Goal: Task Accomplishment & Management: Use online tool/utility

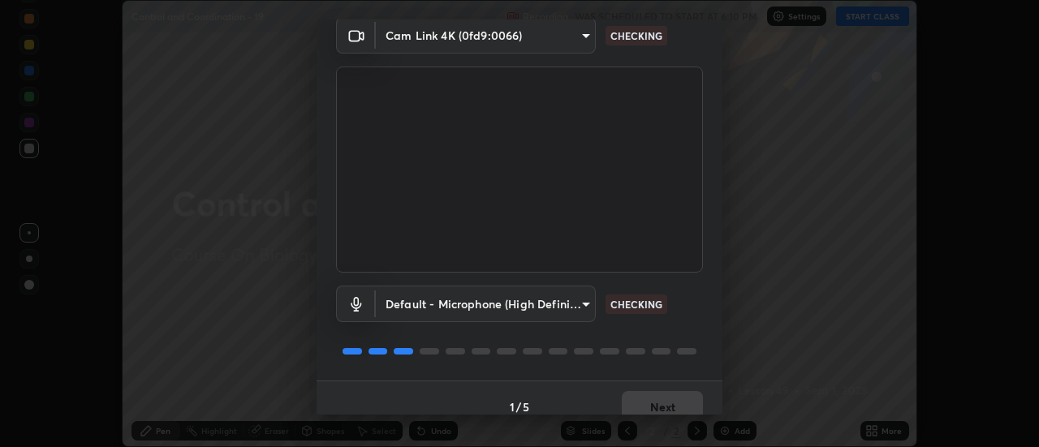
scroll to position [85, 0]
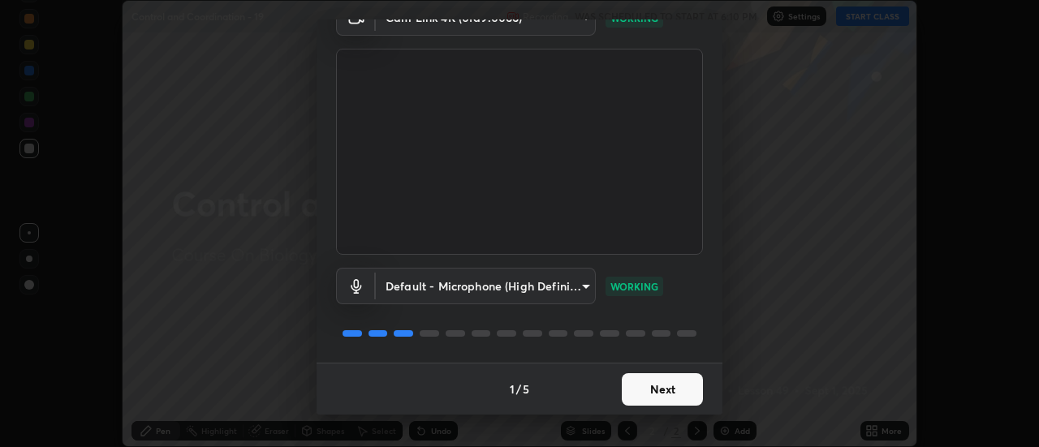
click at [656, 386] on button "Next" at bounding box center [662, 390] width 81 height 32
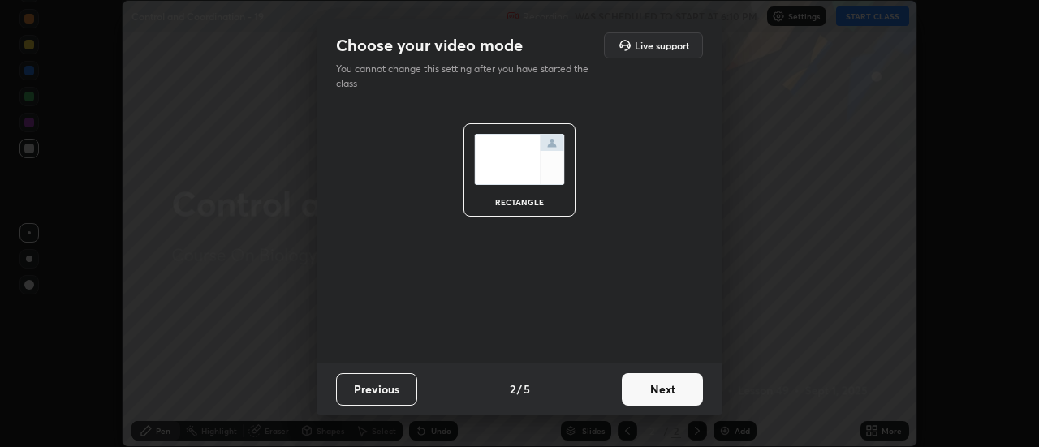
scroll to position [0, 0]
click at [642, 388] on button "Next" at bounding box center [662, 390] width 81 height 32
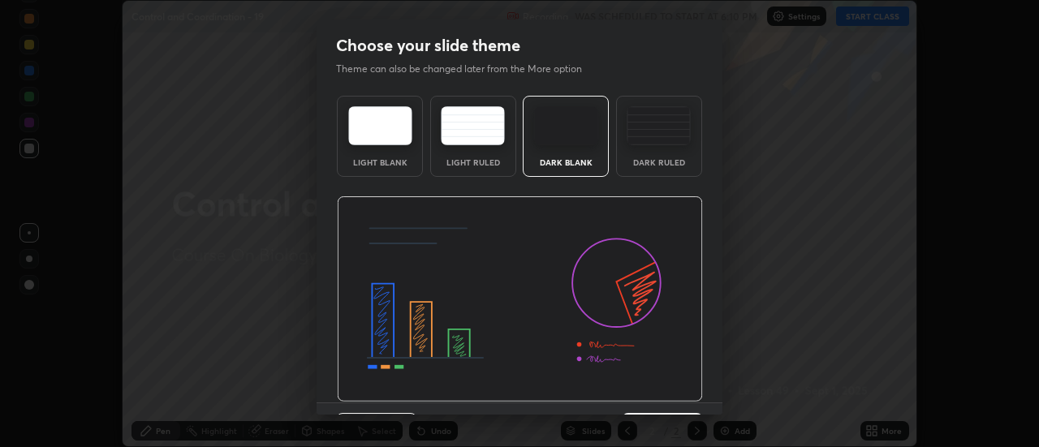
scroll to position [40, 0]
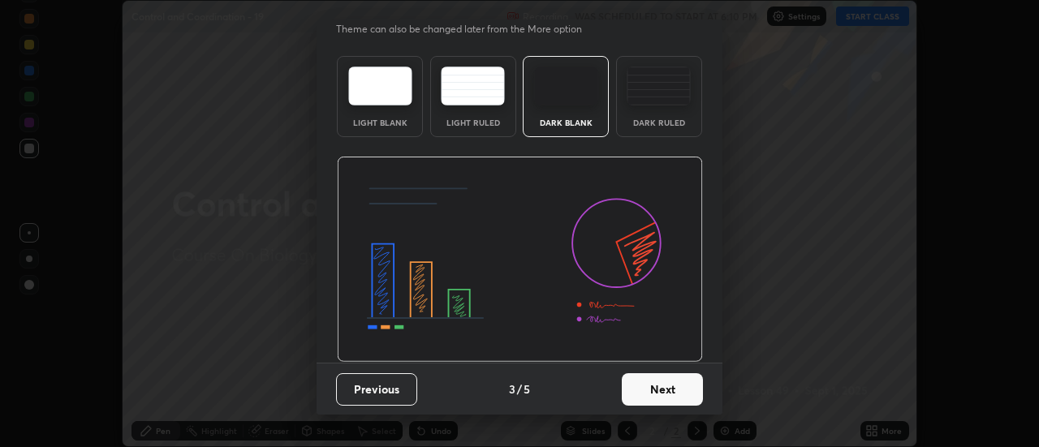
click at [646, 389] on button "Next" at bounding box center [662, 390] width 81 height 32
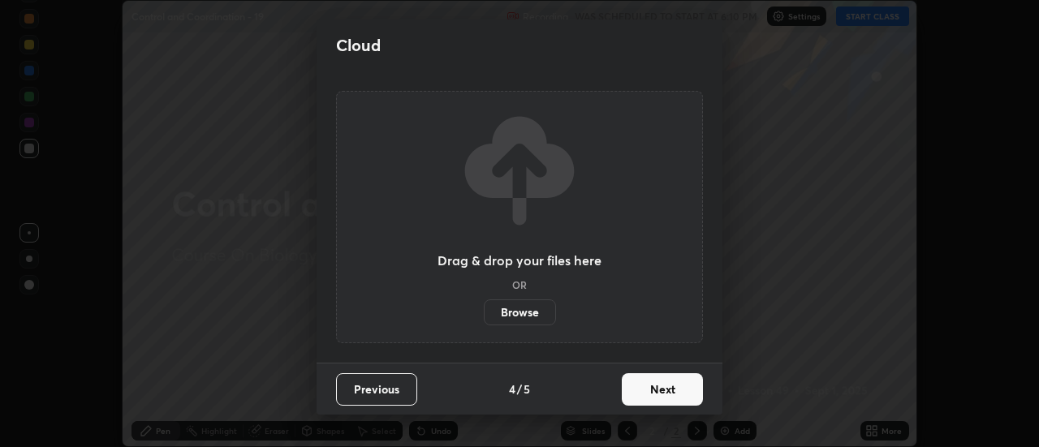
scroll to position [0, 0]
click at [515, 310] on label "Browse" at bounding box center [520, 313] width 72 height 26
click at [484, 310] on input "Browse" at bounding box center [484, 313] width 0 height 26
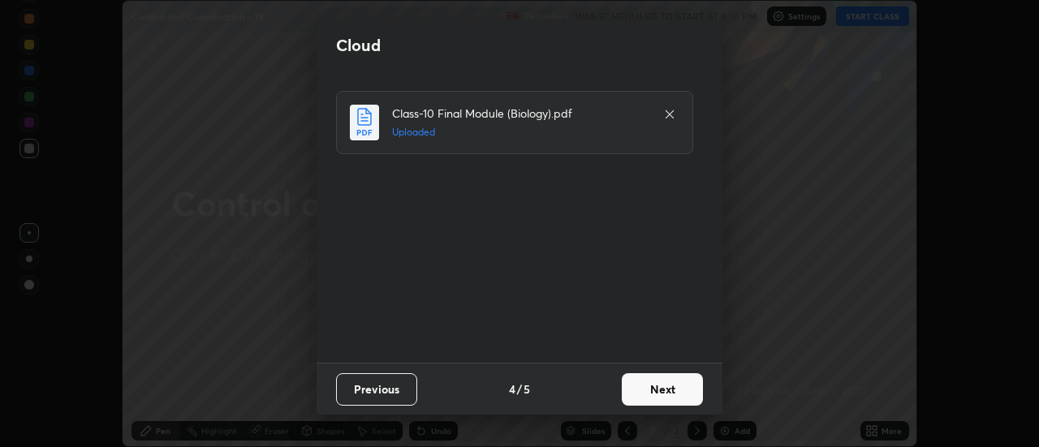
click at [658, 390] on button "Next" at bounding box center [662, 390] width 81 height 32
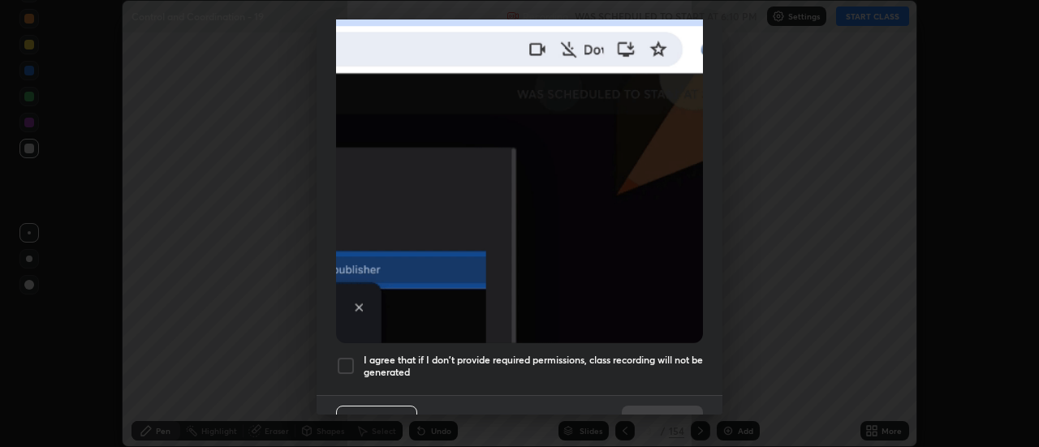
scroll to position [417, 0]
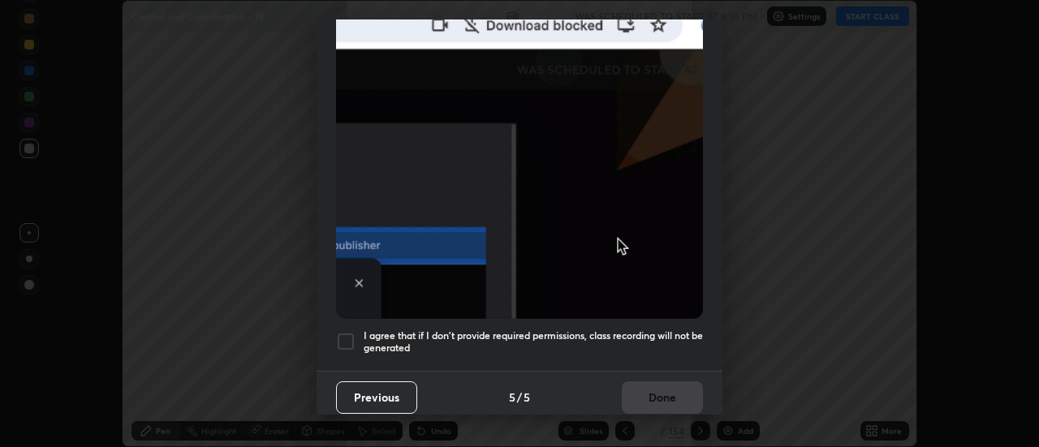
click at [345, 332] on div at bounding box center [345, 341] width 19 height 19
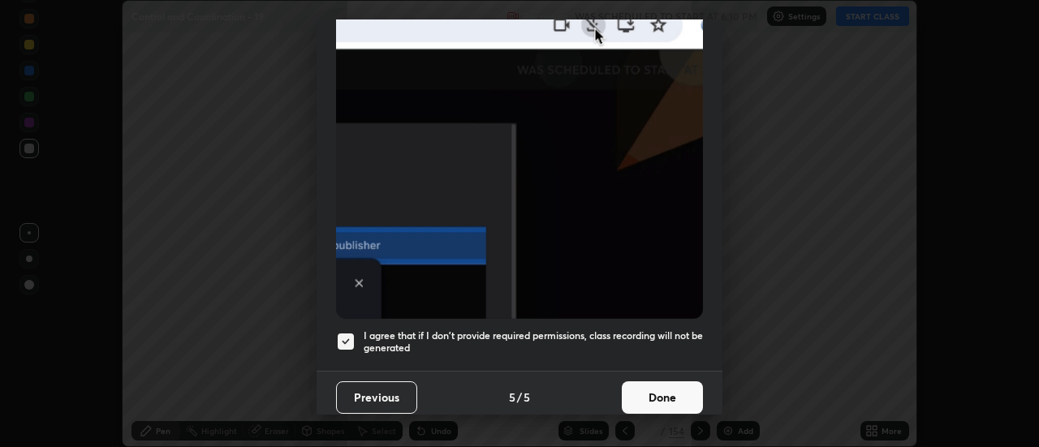
click at [653, 389] on button "Done" at bounding box center [662, 398] width 81 height 32
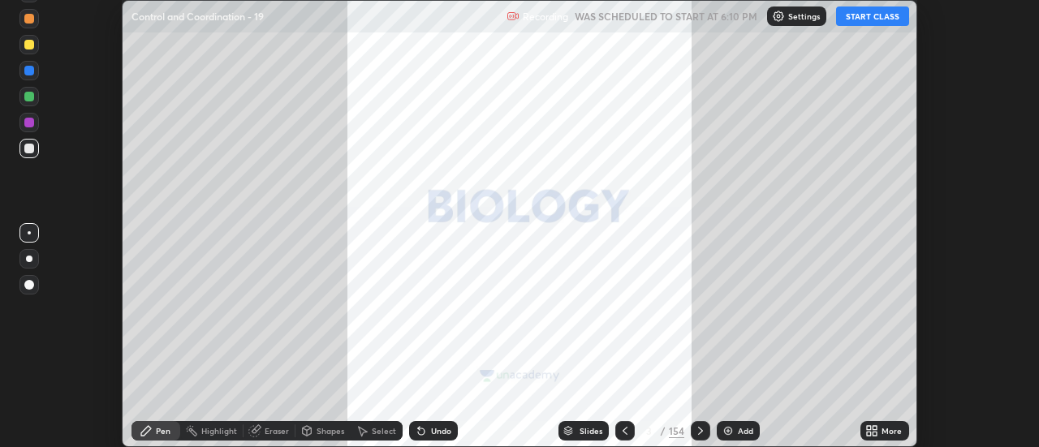
click at [867, 17] on button "START CLASS" at bounding box center [872, 15] width 73 height 19
click at [568, 434] on icon at bounding box center [568, 434] width 8 height 2
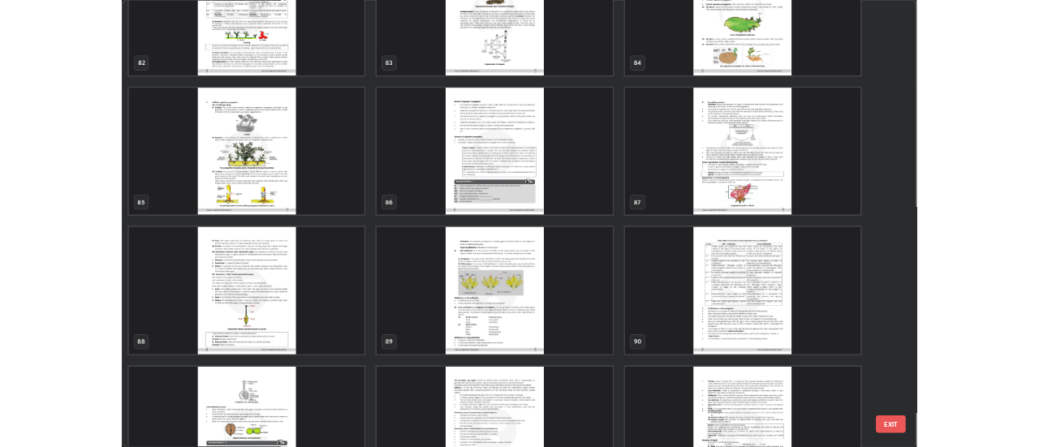
scroll to position [5005, 0]
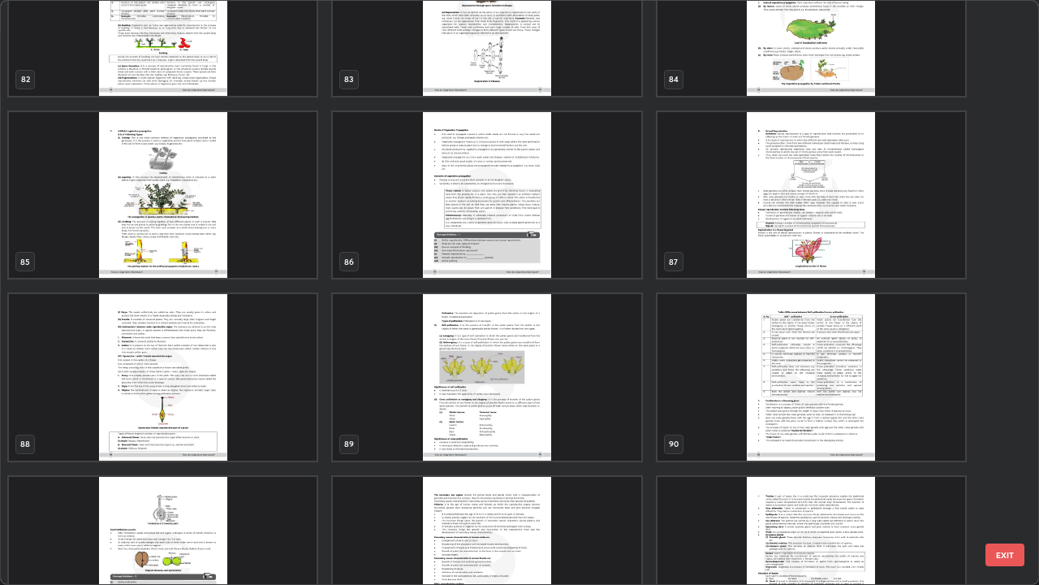
click at [807, 229] on img "grid" at bounding box center [812, 195] width 308 height 166
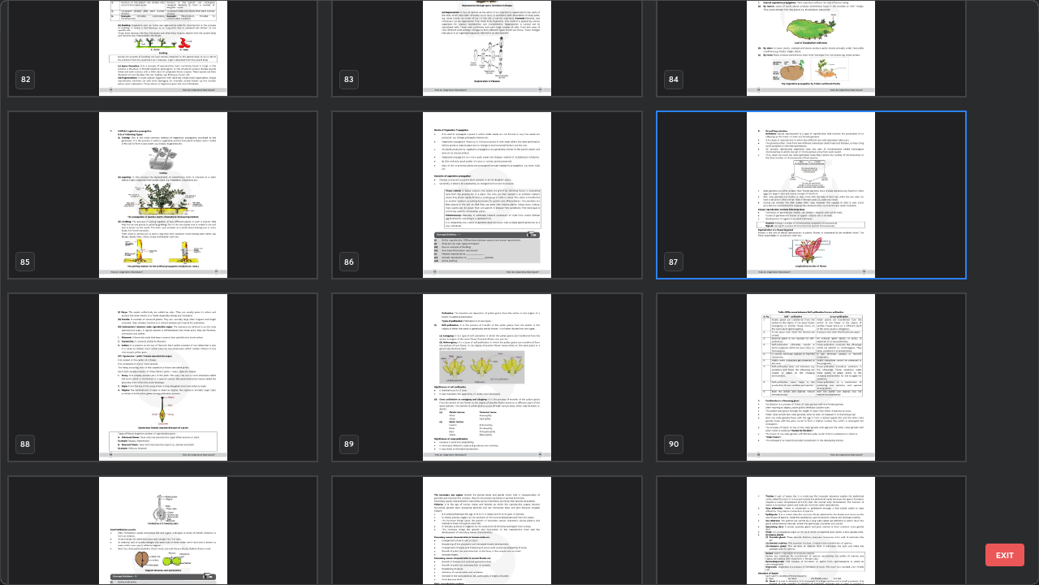
click at [802, 232] on img "grid" at bounding box center [812, 195] width 308 height 166
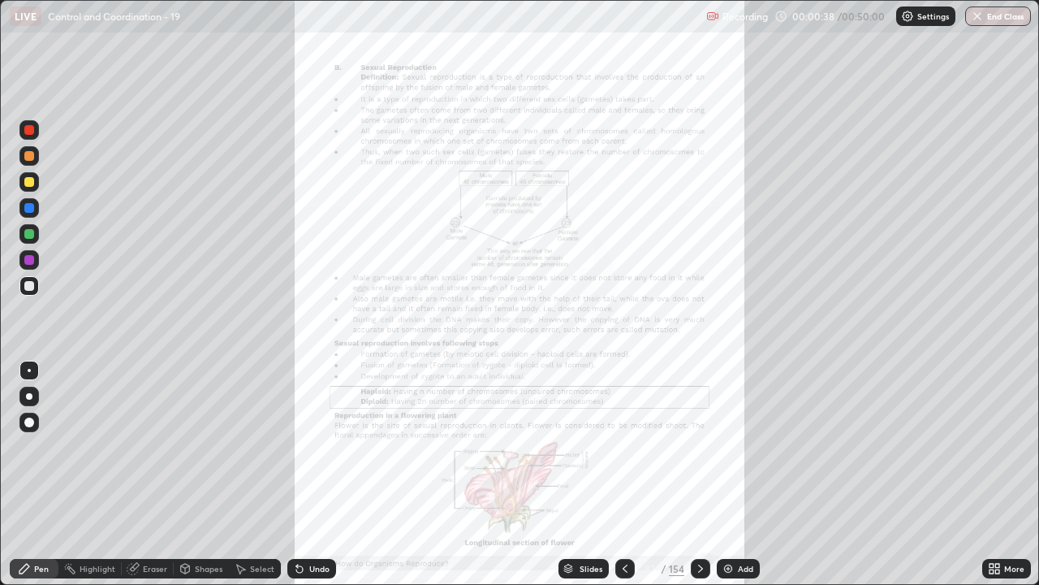
click at [994, 447] on icon at bounding box center [994, 568] width 13 height 13
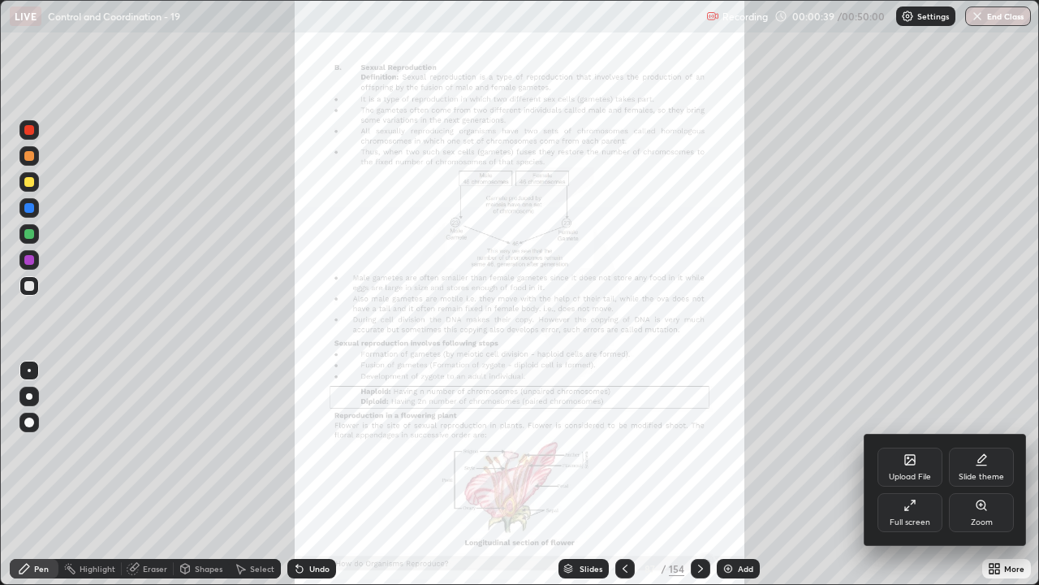
click at [903, 447] on div "Upload File" at bounding box center [910, 466] width 65 height 39
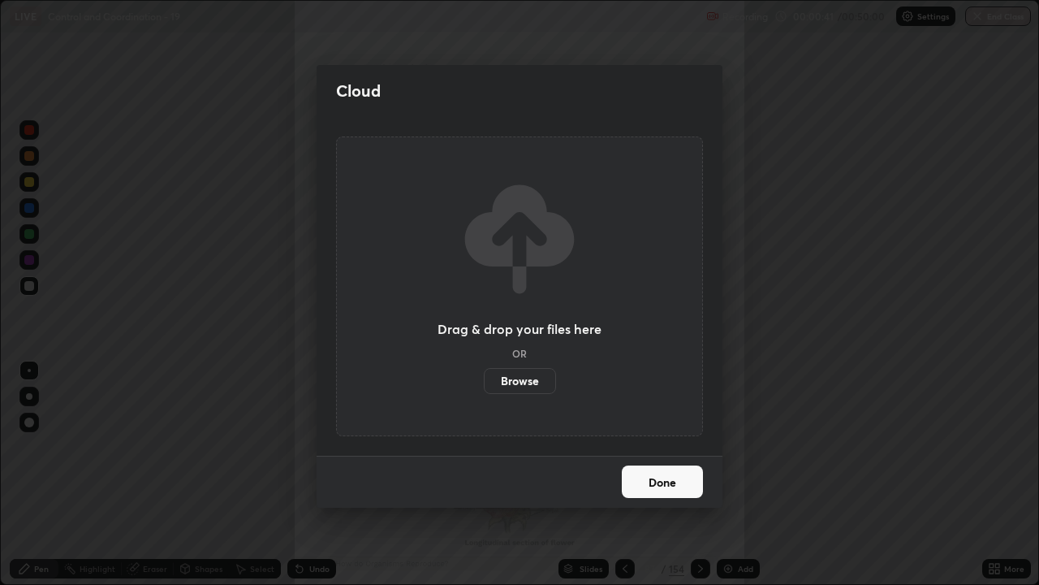
click at [504, 379] on label "Browse" at bounding box center [520, 381] width 72 height 26
click at [484, 379] on input "Browse" at bounding box center [484, 381] width 0 height 26
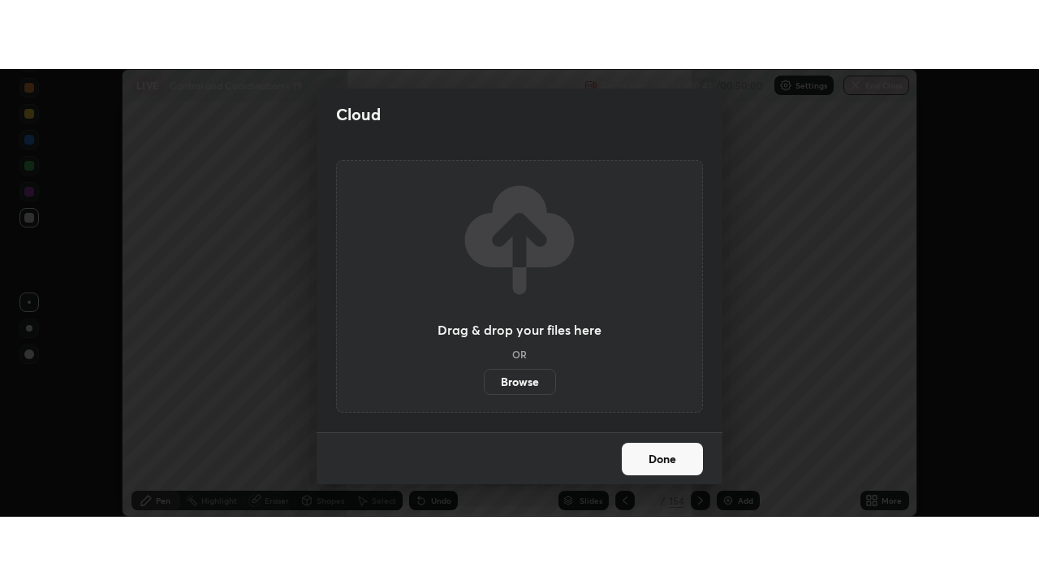
scroll to position [80763, 80171]
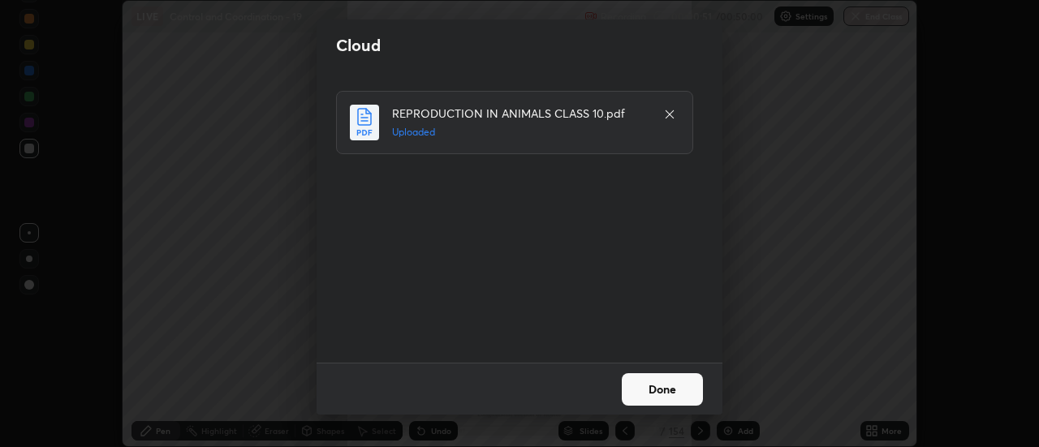
click at [654, 394] on button "Done" at bounding box center [662, 390] width 81 height 32
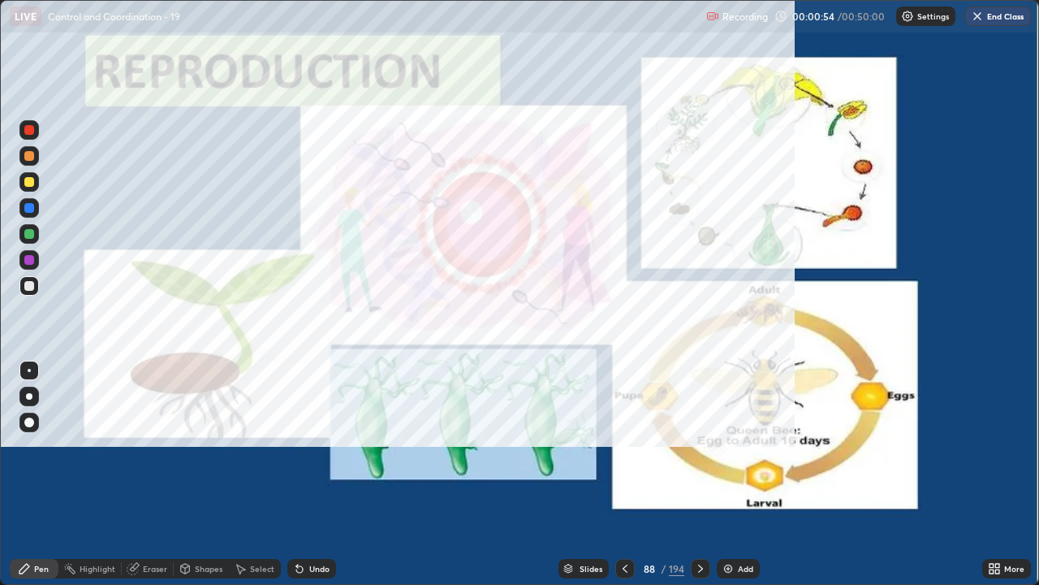
scroll to position [585, 1039]
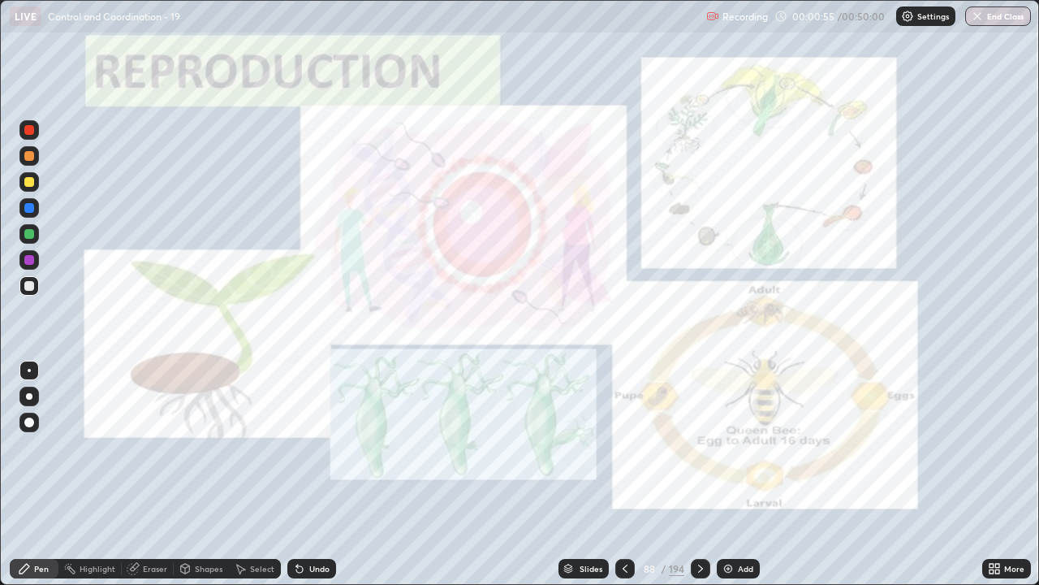
click at [568, 447] on icon at bounding box center [568, 569] width 8 height 2
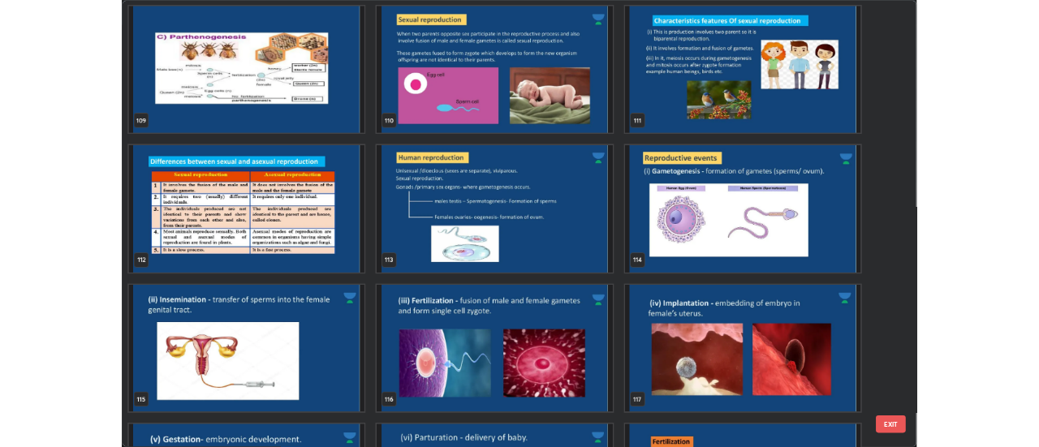
scroll to position [6572, 0]
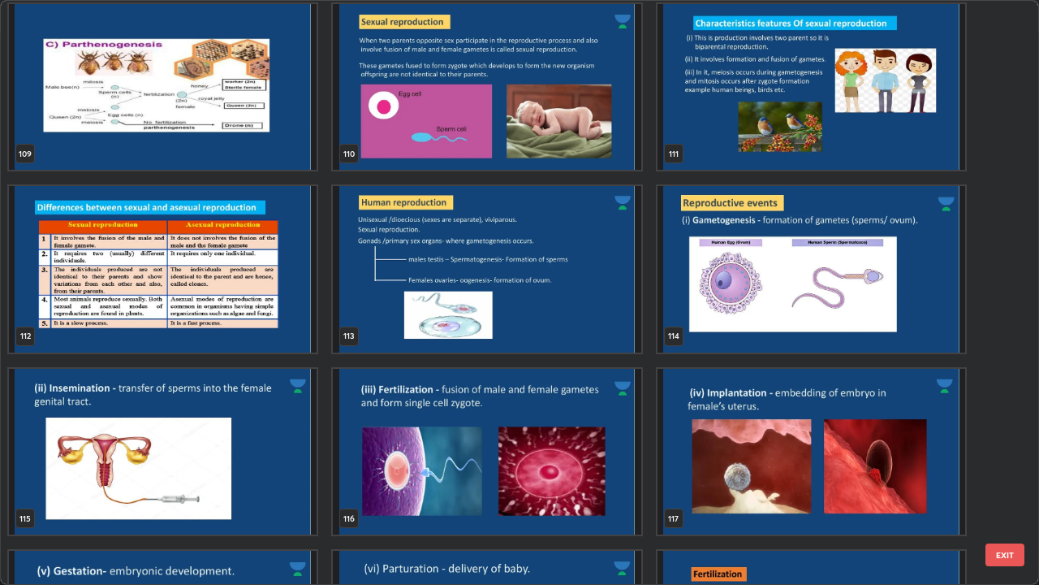
click at [179, 305] on img "grid" at bounding box center [163, 269] width 308 height 166
click at [178, 307] on img "grid" at bounding box center [163, 269] width 308 height 166
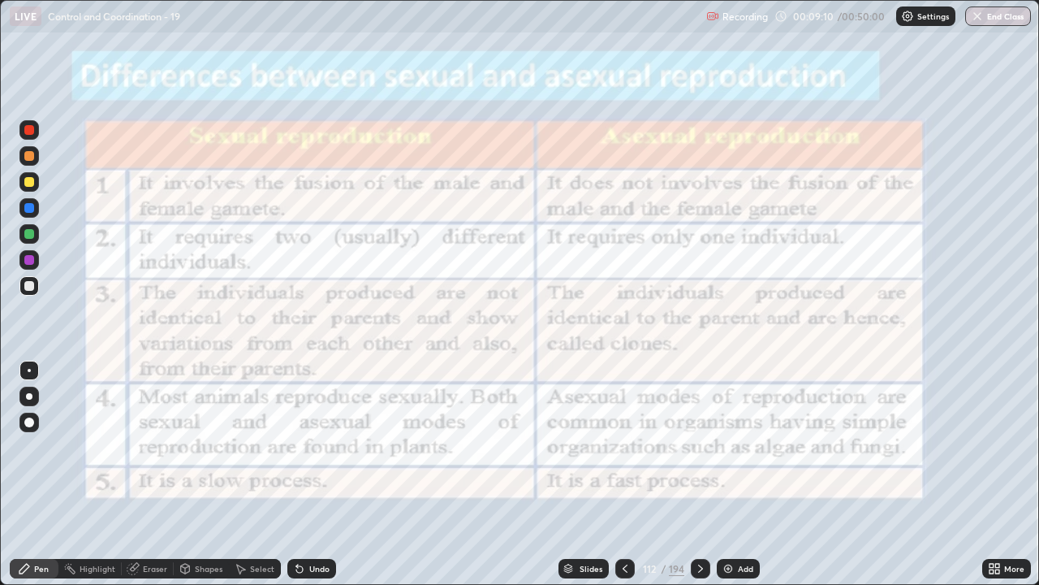
click at [996, 447] on icon at bounding box center [998, 571] width 4 height 4
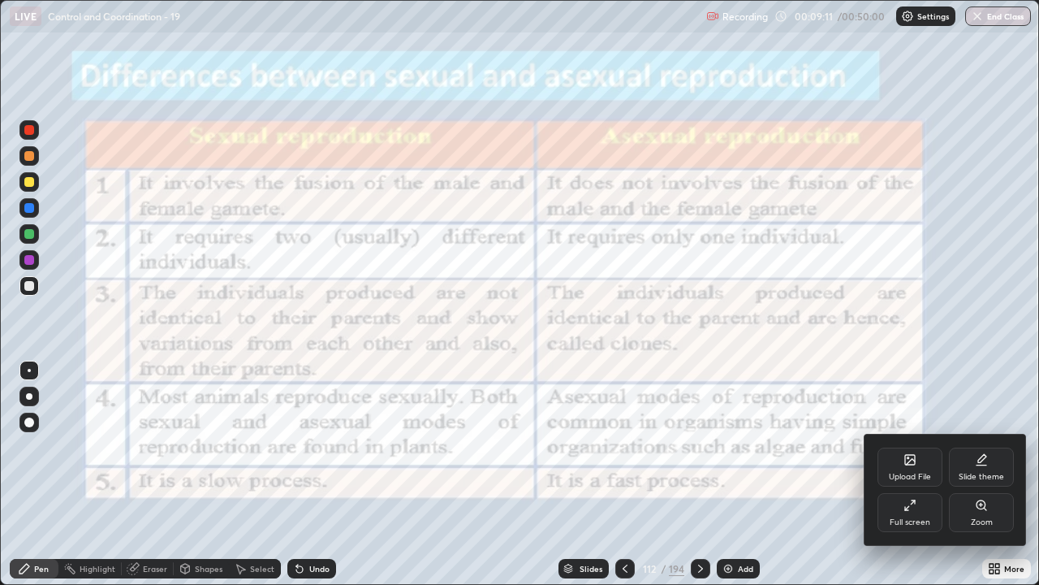
click at [919, 447] on div "Upload File" at bounding box center [910, 466] width 65 height 39
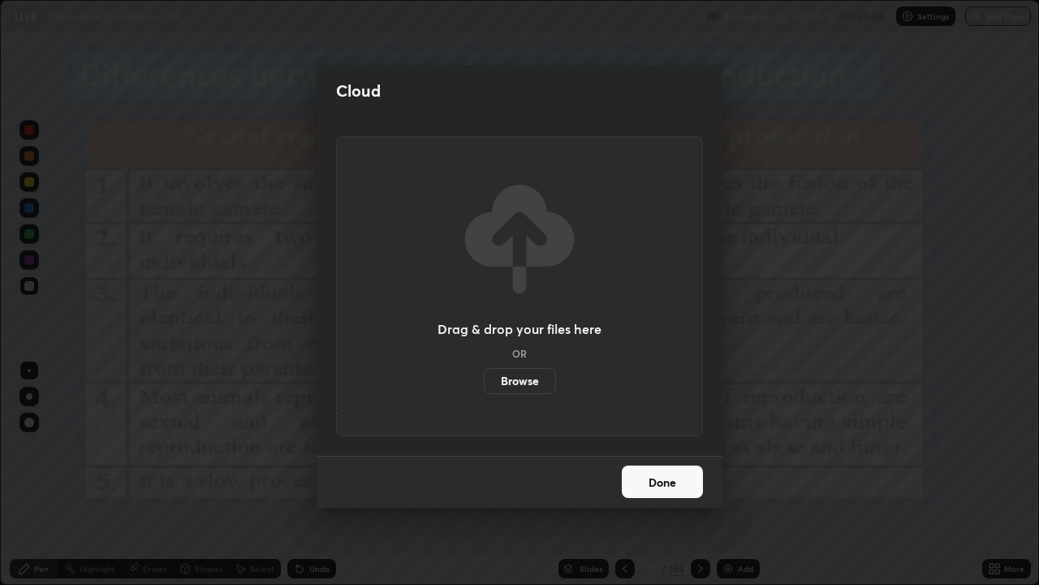
click at [515, 383] on label "Browse" at bounding box center [520, 381] width 72 height 26
click at [484, 383] on input "Browse" at bounding box center [484, 381] width 0 height 26
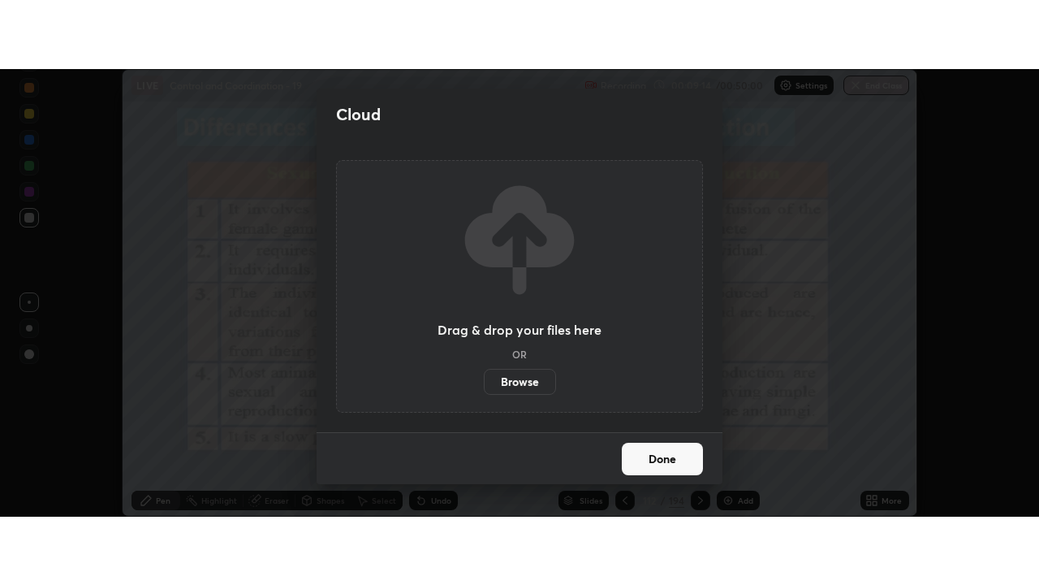
scroll to position [80763, 80171]
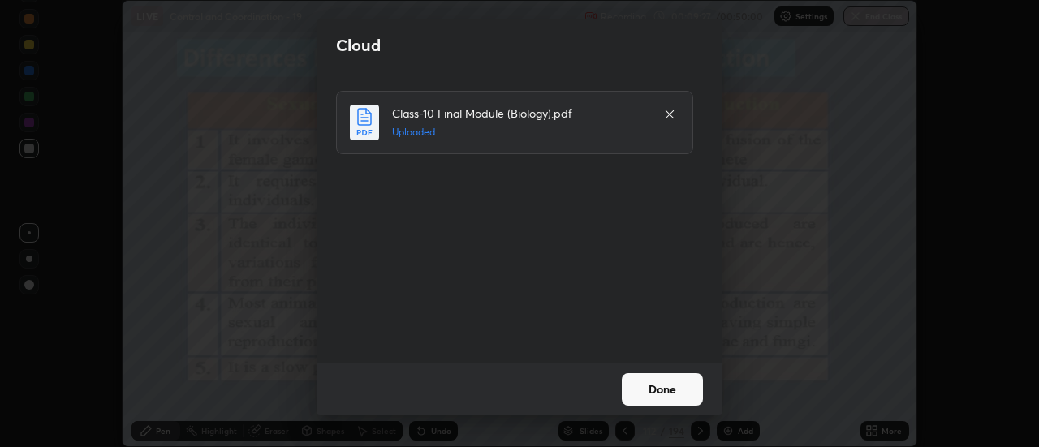
click at [677, 380] on button "Done" at bounding box center [662, 390] width 81 height 32
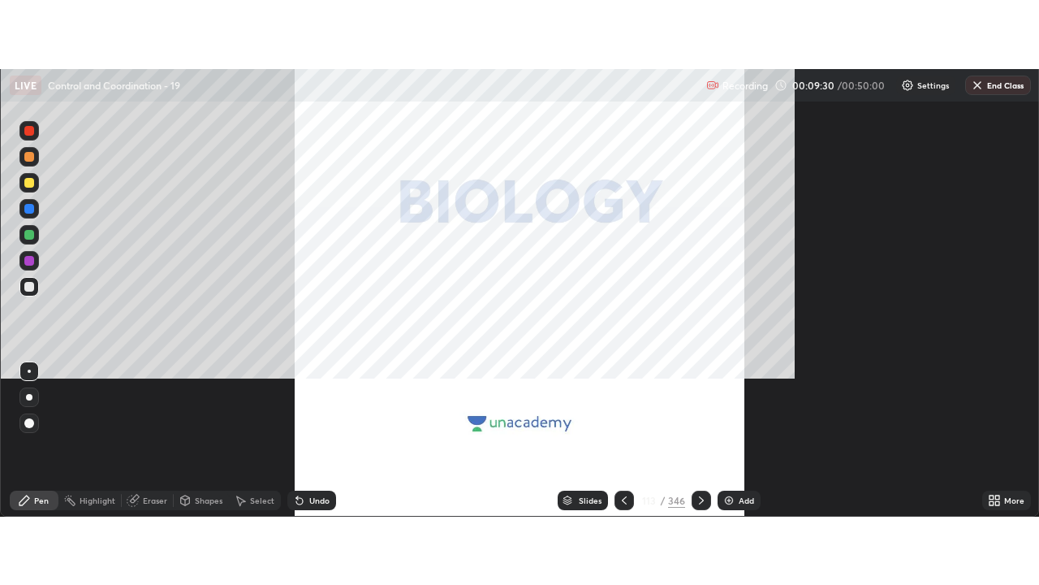
scroll to position [585, 1039]
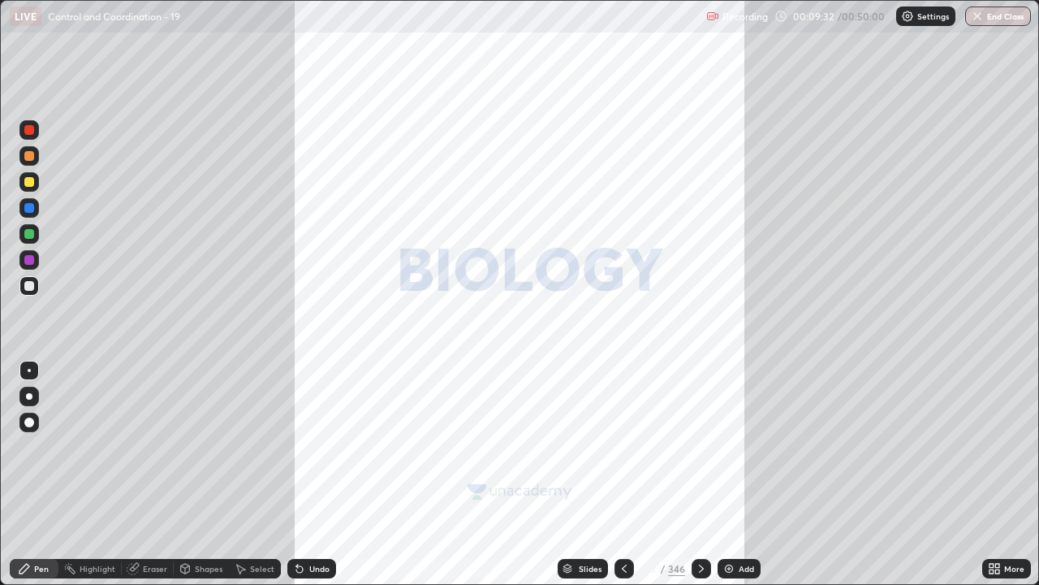
click at [569, 447] on icon at bounding box center [568, 566] width 8 height 4
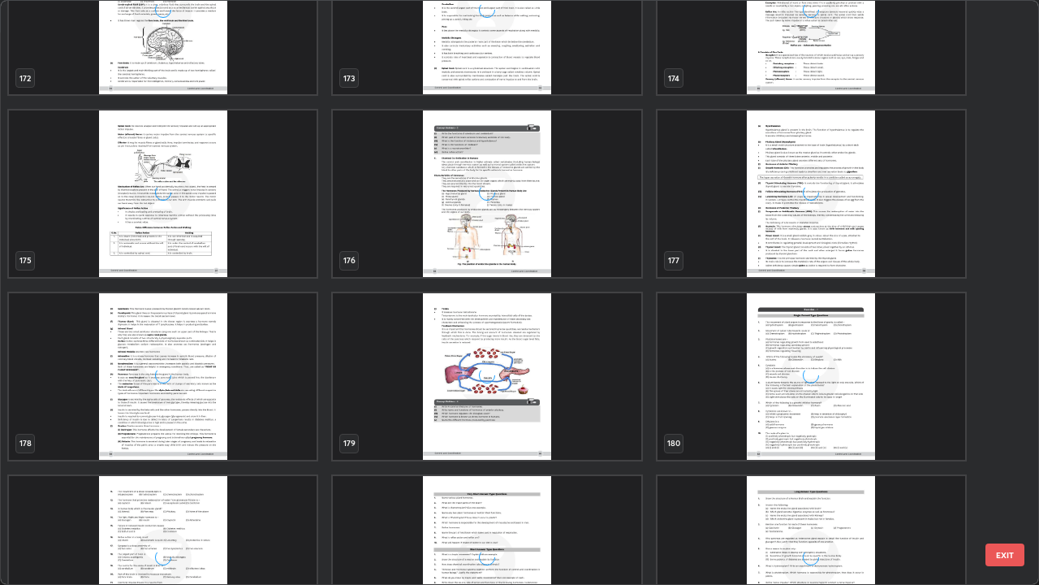
scroll to position [10695, 0]
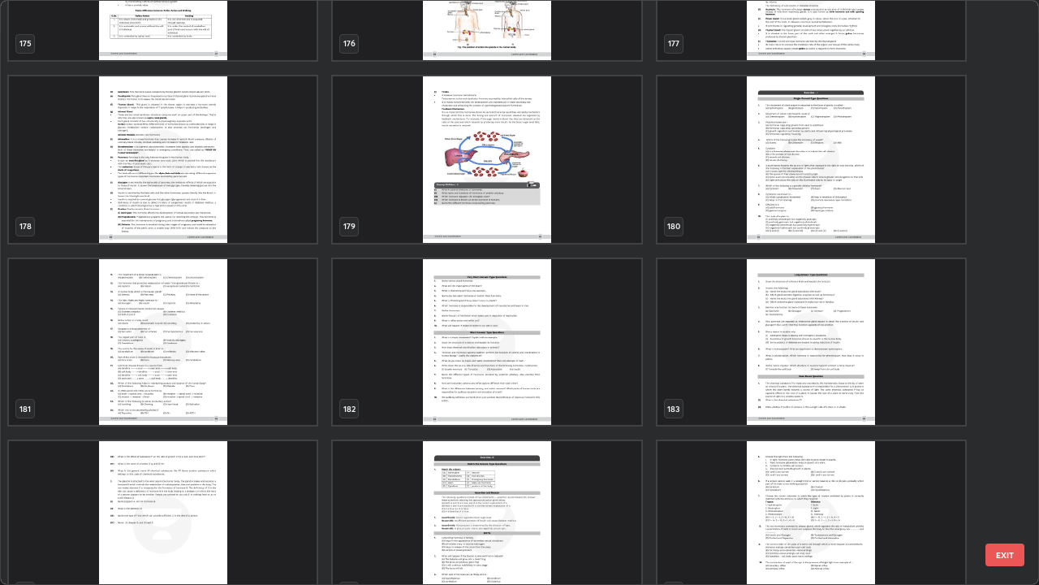
click at [943, 341] on img "grid" at bounding box center [812, 342] width 308 height 166
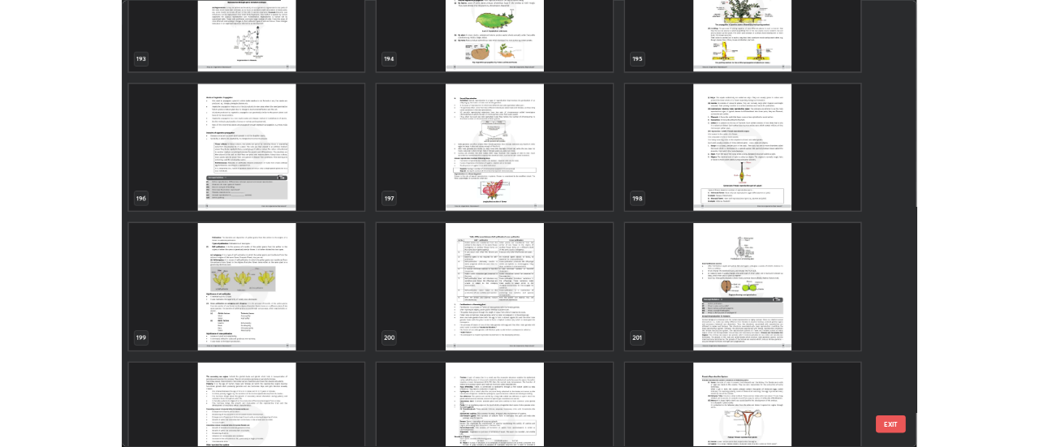
scroll to position [11756, 0]
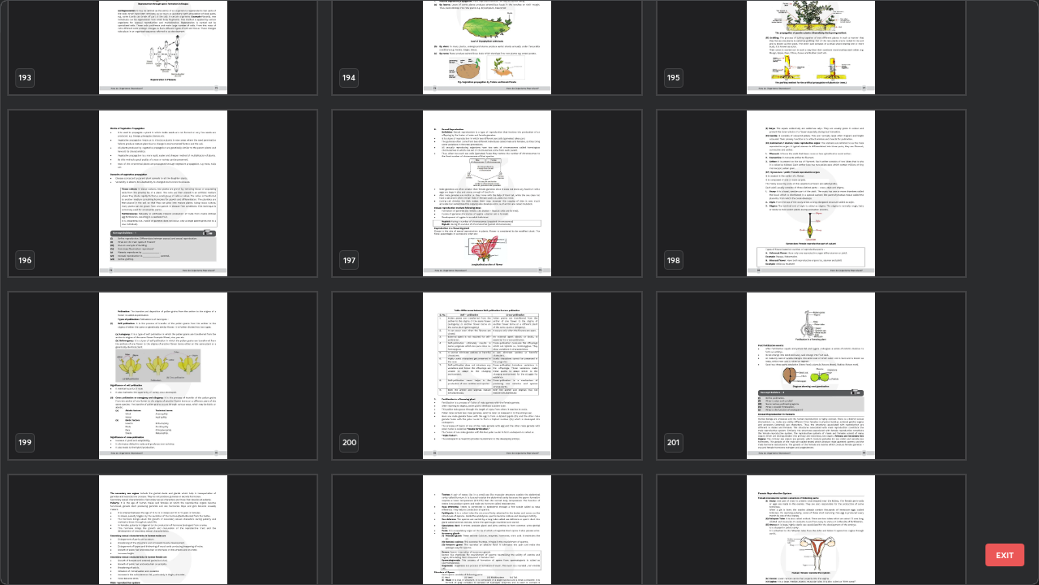
click at [478, 222] on img "grid" at bounding box center [487, 193] width 308 height 166
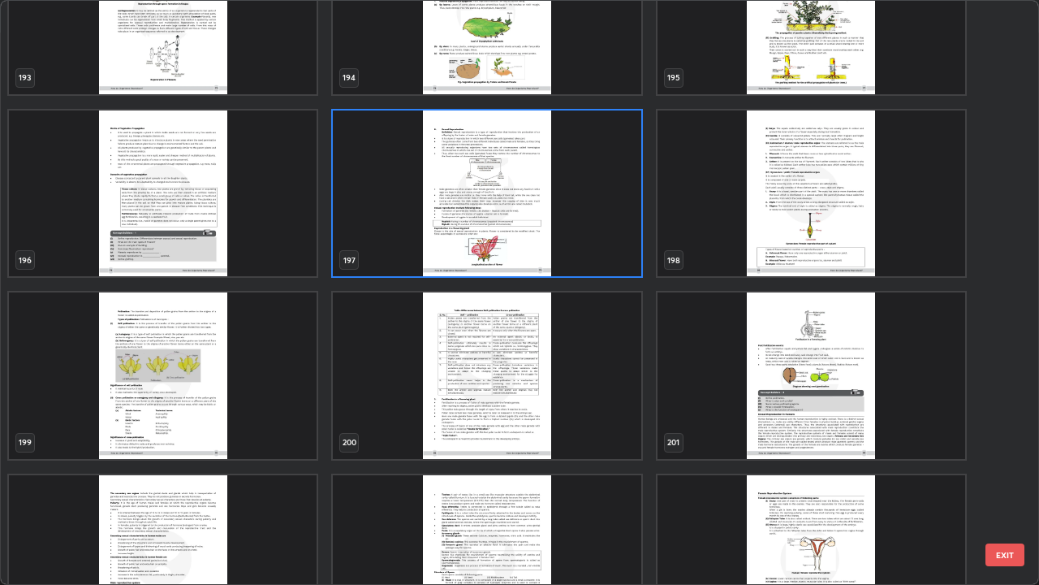
click at [458, 231] on img "grid" at bounding box center [487, 193] width 308 height 166
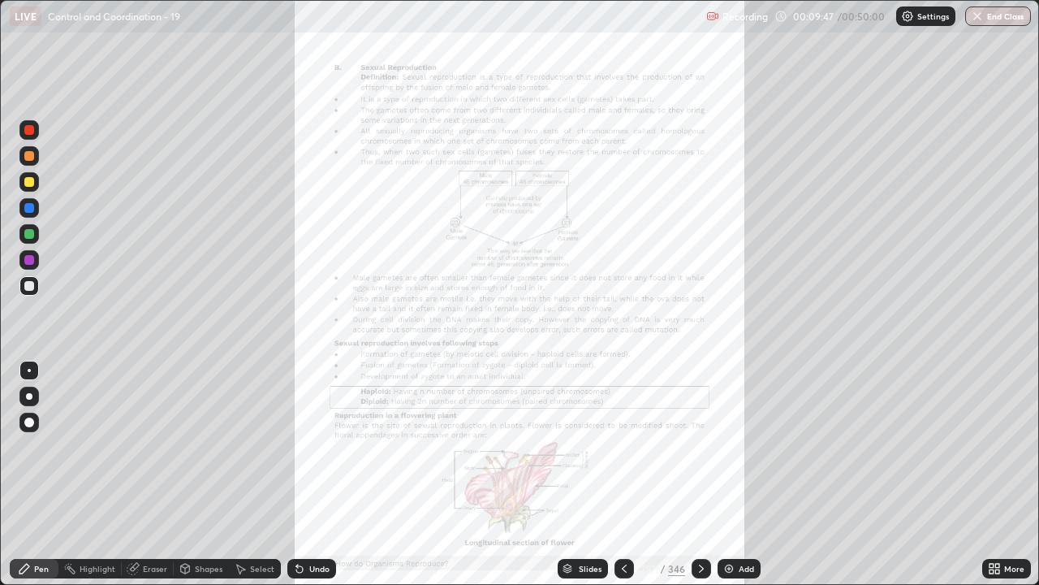
click at [458, 234] on img "grid" at bounding box center [487, 193] width 308 height 166
click at [36, 184] on div at bounding box center [28, 181] width 19 height 19
click at [992, 447] on icon at bounding box center [992, 566] width 4 height 4
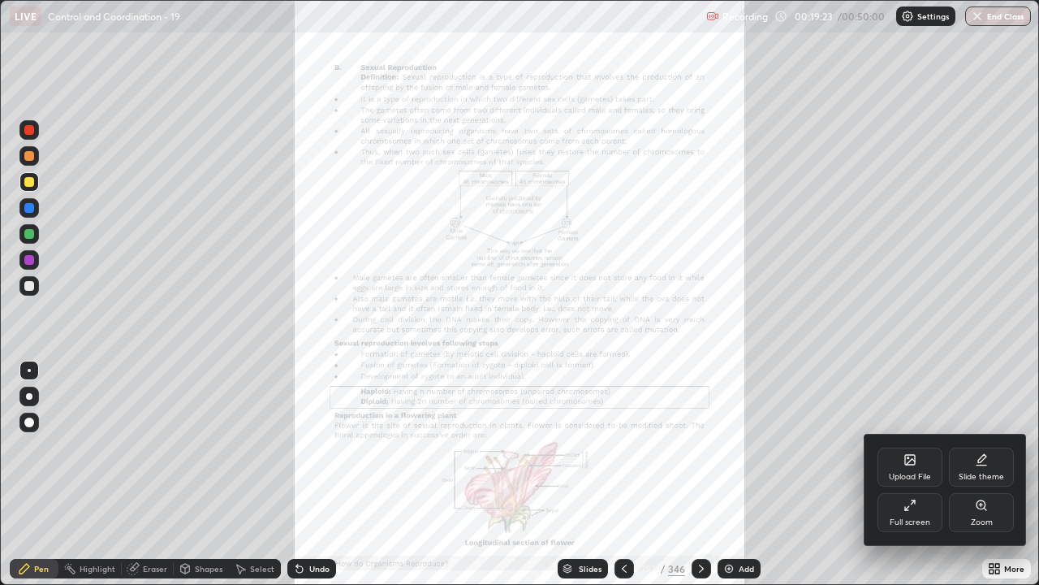
click at [597, 372] on div at bounding box center [519, 292] width 1039 height 585
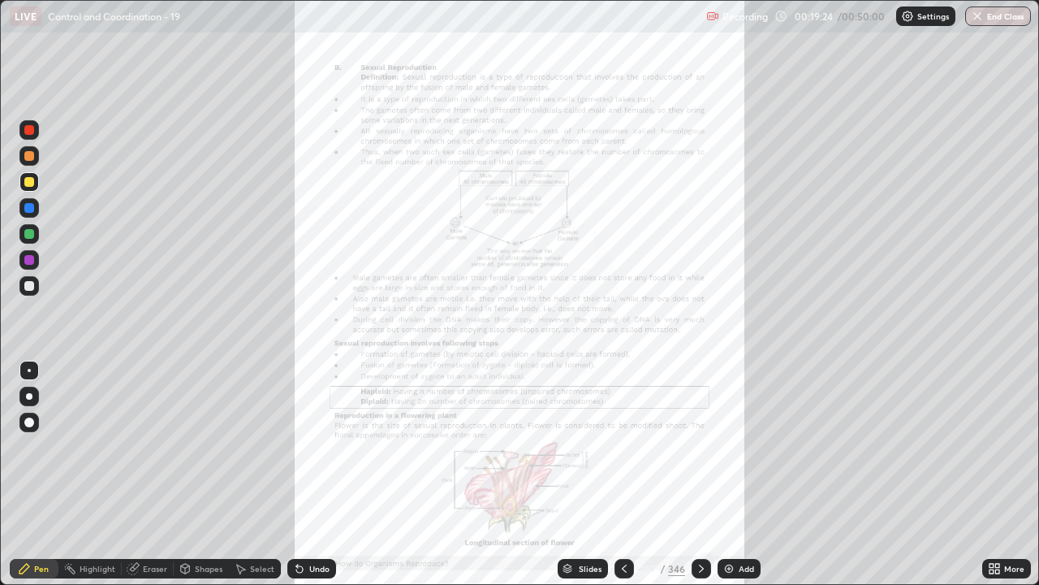
click at [992, 447] on icon at bounding box center [994, 568] width 13 height 13
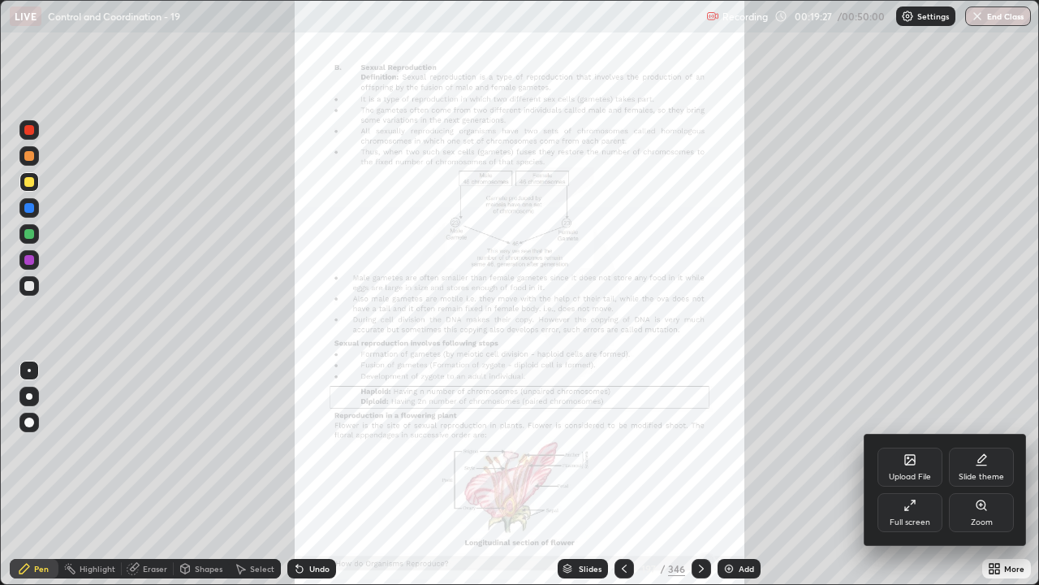
click at [908, 447] on icon at bounding box center [910, 460] width 10 height 10
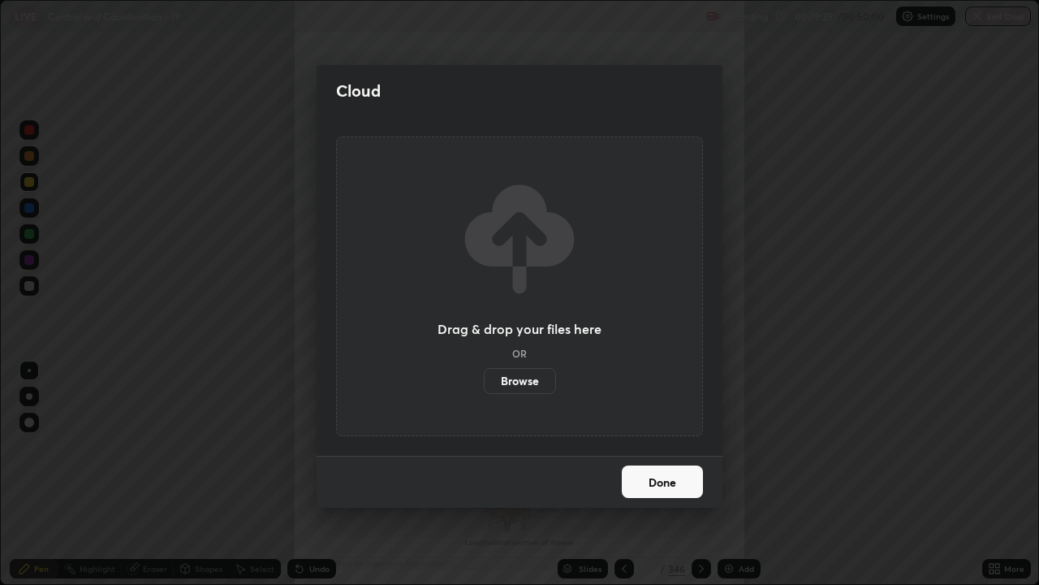
click at [522, 378] on label "Browse" at bounding box center [520, 381] width 72 height 26
click at [484, 378] on input "Browse" at bounding box center [484, 381] width 0 height 26
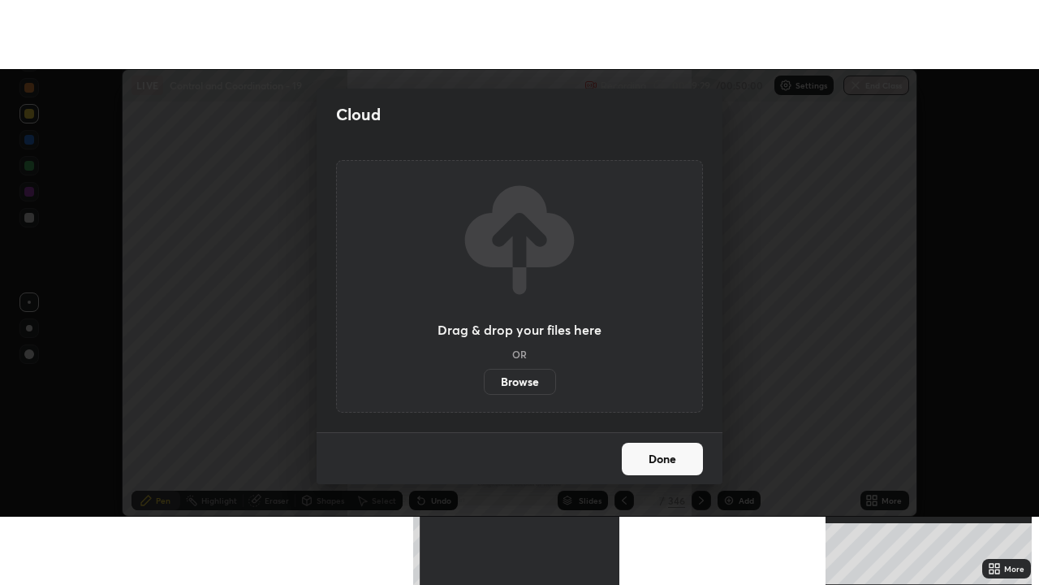
scroll to position [80763, 80171]
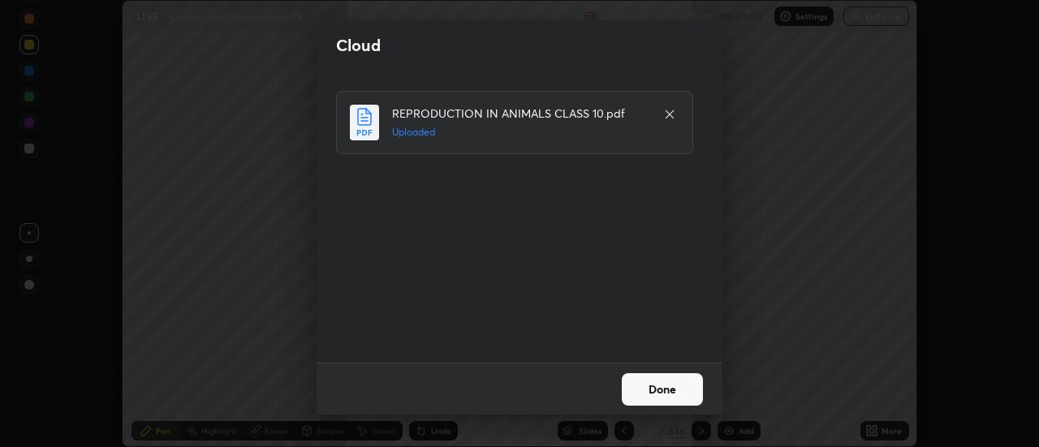
click at [670, 383] on button "Done" at bounding box center [662, 390] width 81 height 32
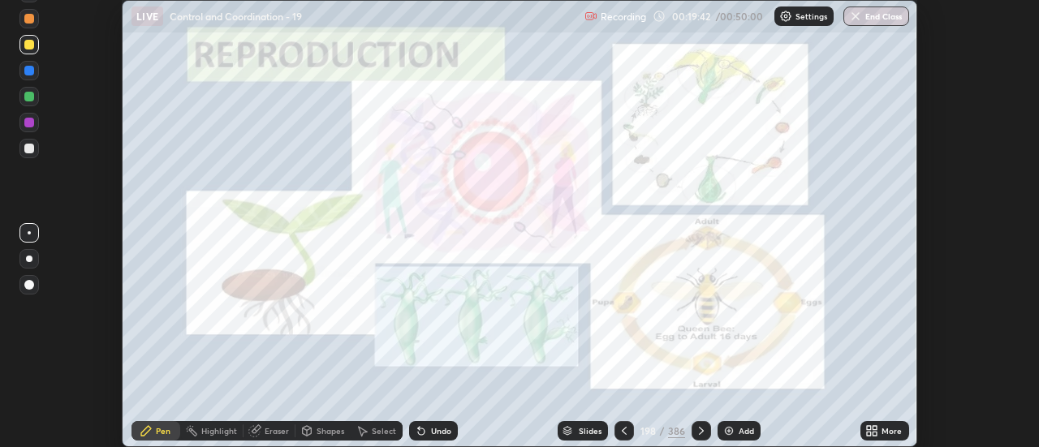
click at [572, 432] on icon at bounding box center [568, 431] width 10 height 10
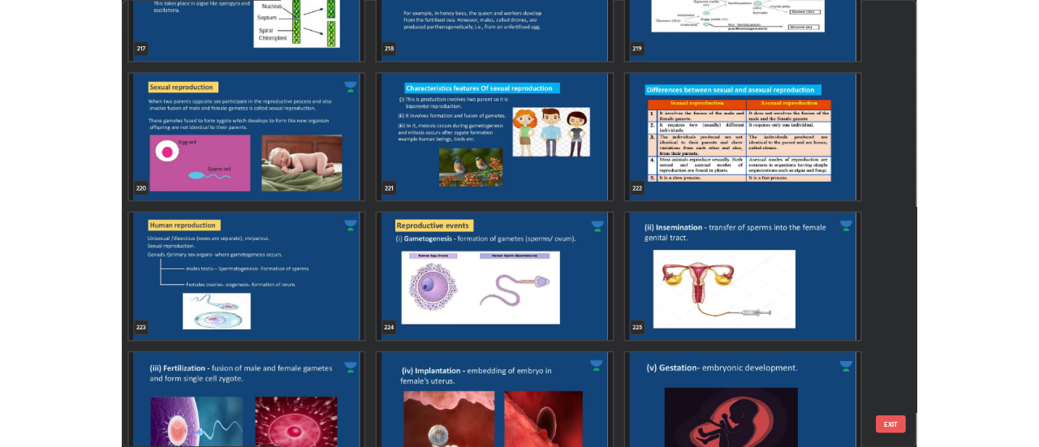
scroll to position [13236, 0]
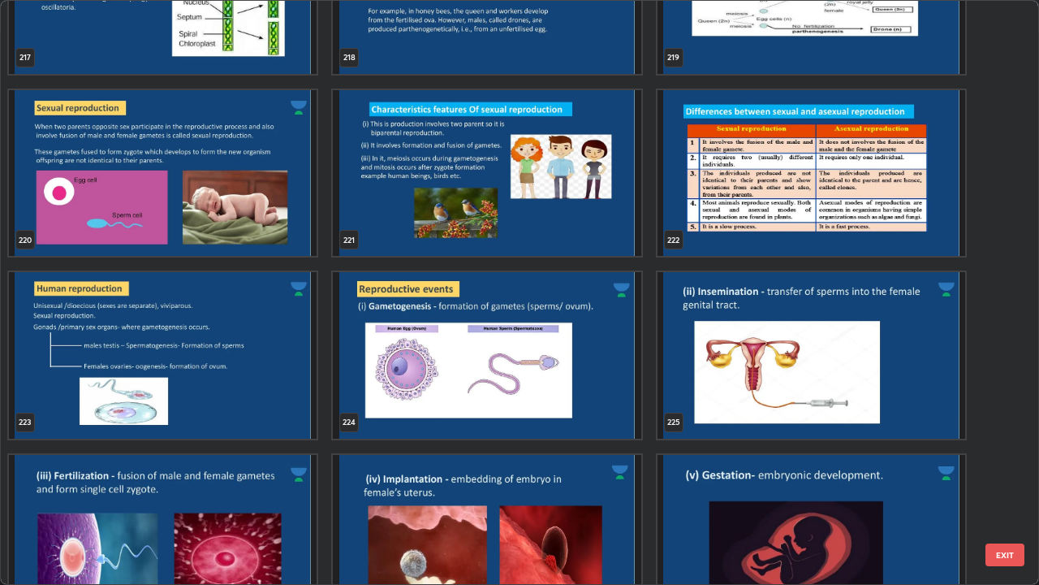
click at [383, 356] on img "grid" at bounding box center [487, 355] width 308 height 166
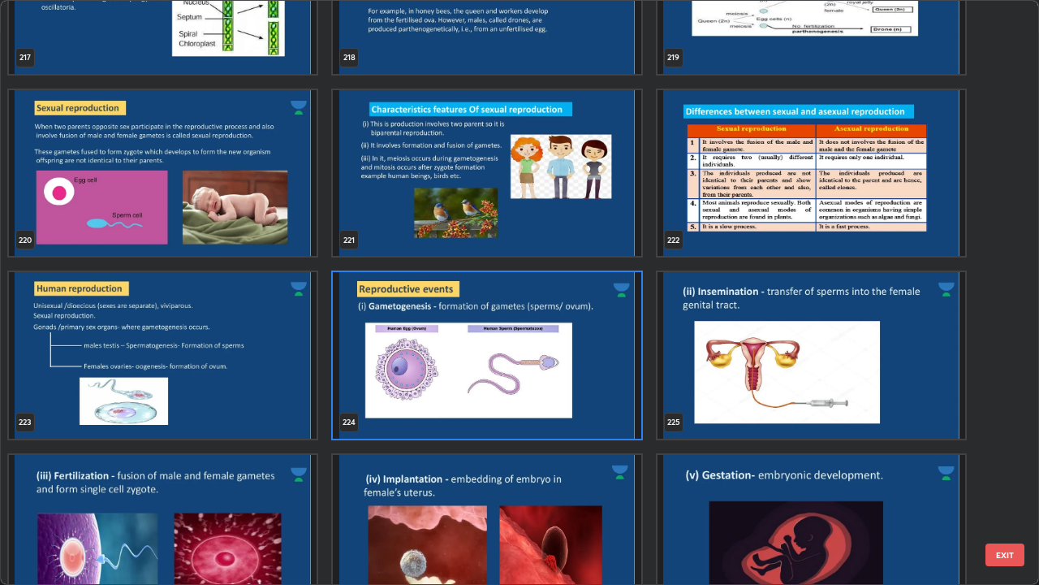
click at [387, 358] on img "grid" at bounding box center [487, 355] width 308 height 166
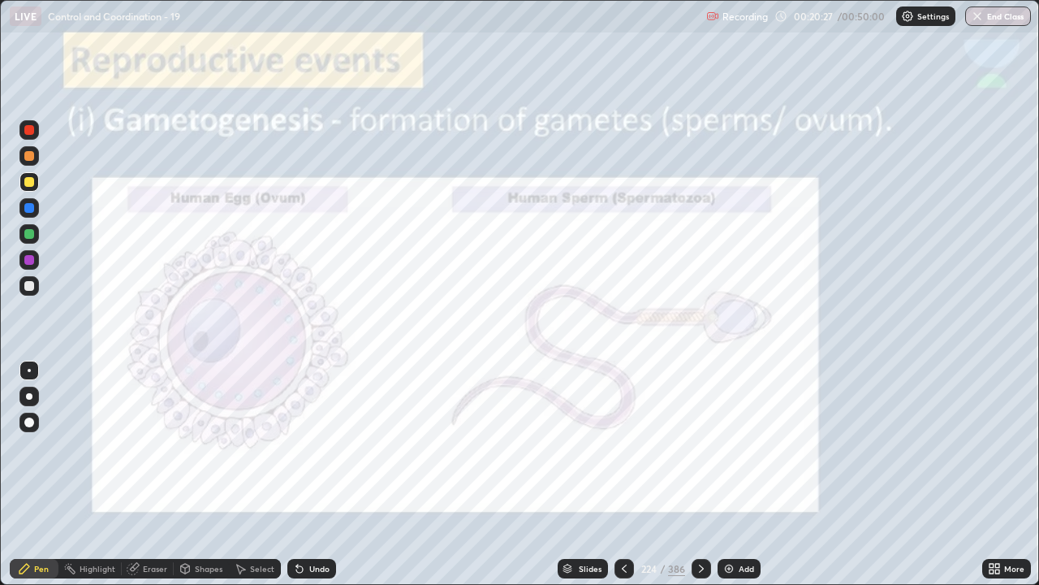
click at [700, 447] on icon at bounding box center [701, 568] width 13 height 13
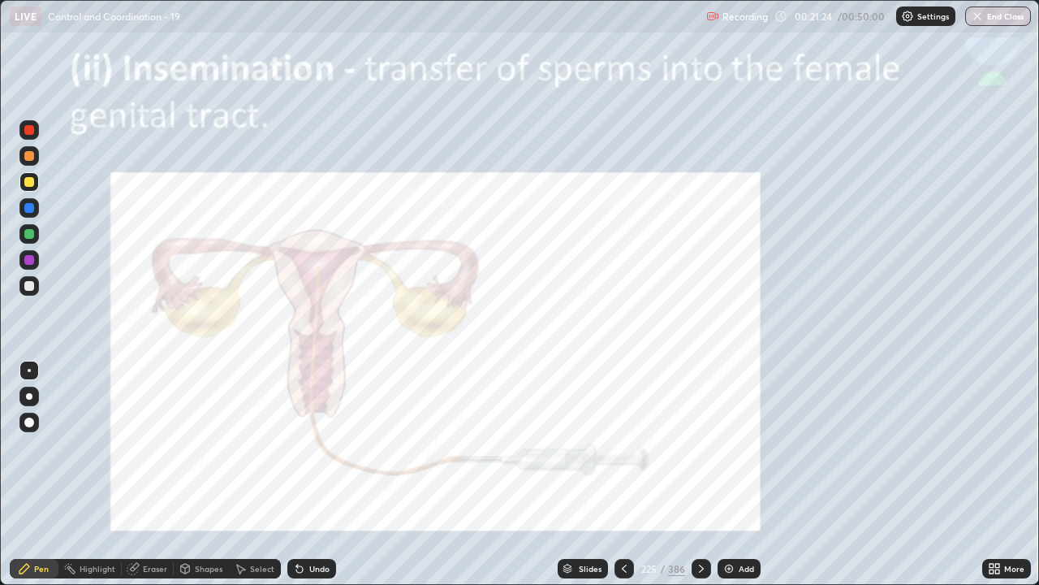
click at [700, 447] on icon at bounding box center [701, 568] width 5 height 8
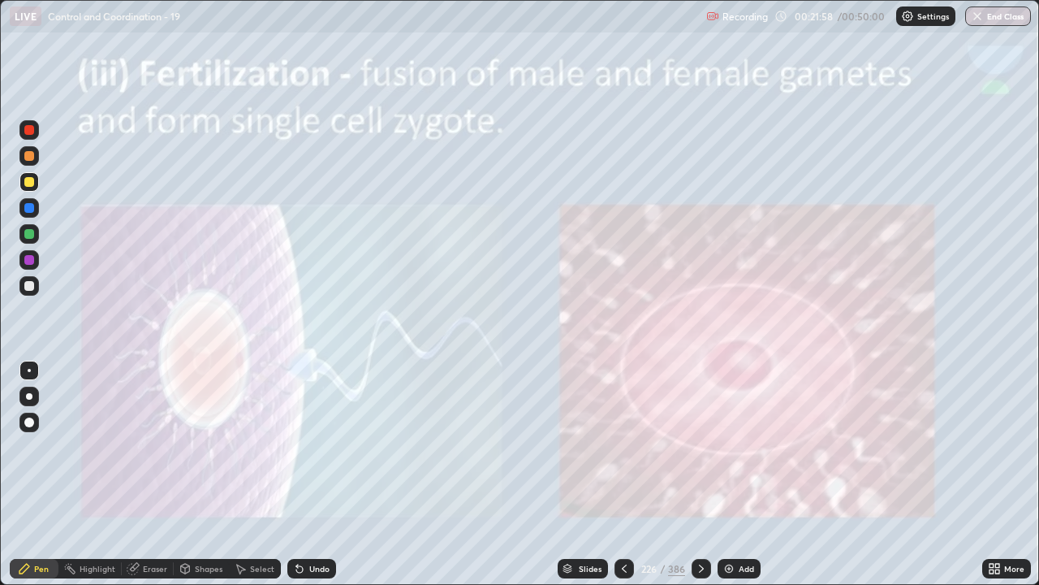
click at [700, 447] on icon at bounding box center [701, 568] width 13 height 13
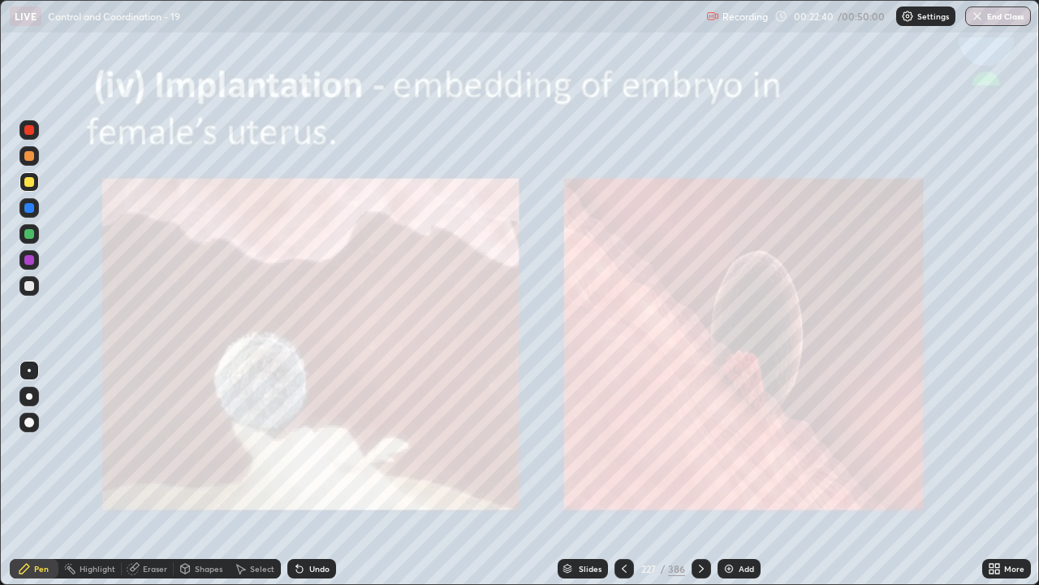
click at [707, 447] on div at bounding box center [701, 568] width 19 height 19
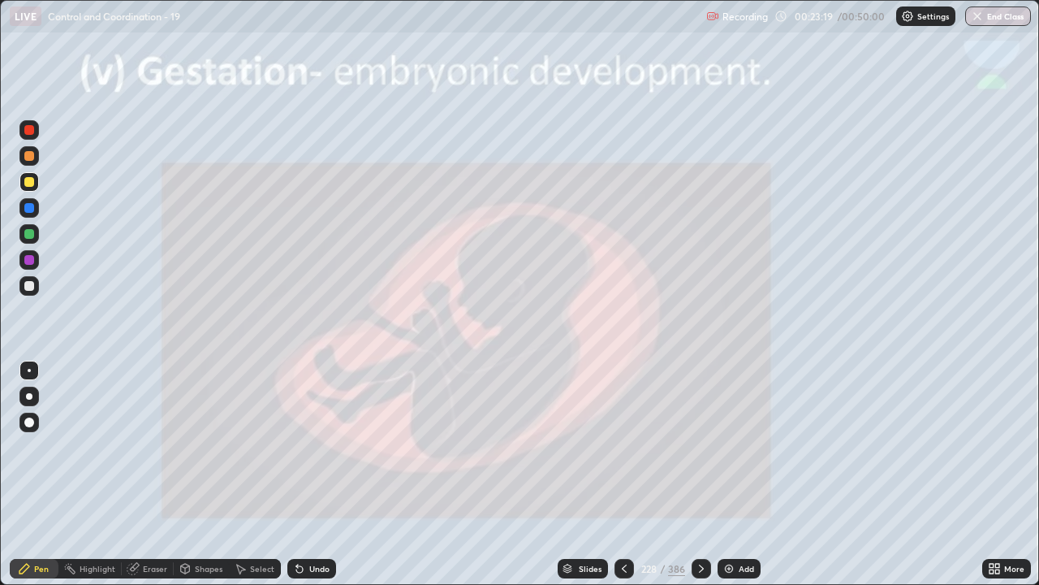
click at [701, 447] on icon at bounding box center [701, 568] width 5 height 8
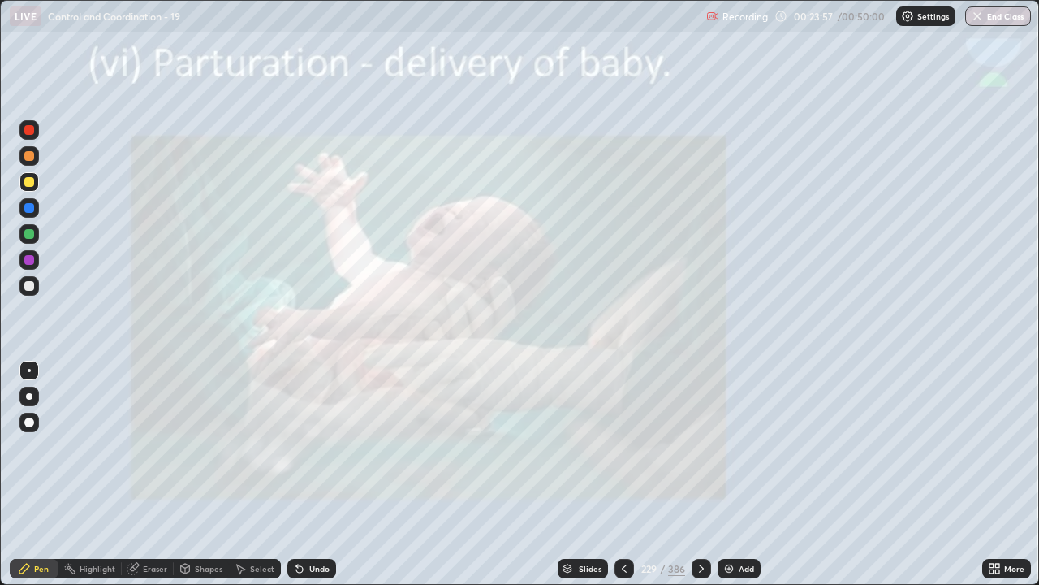
click at [992, 447] on icon at bounding box center [992, 571] width 4 height 4
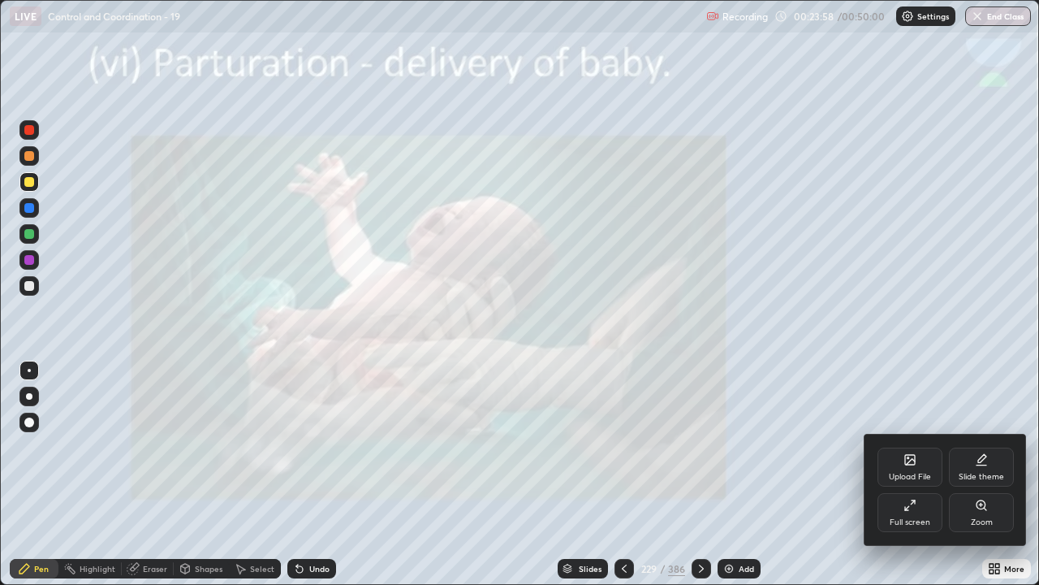
click at [909, 447] on div "Upload File" at bounding box center [910, 466] width 65 height 39
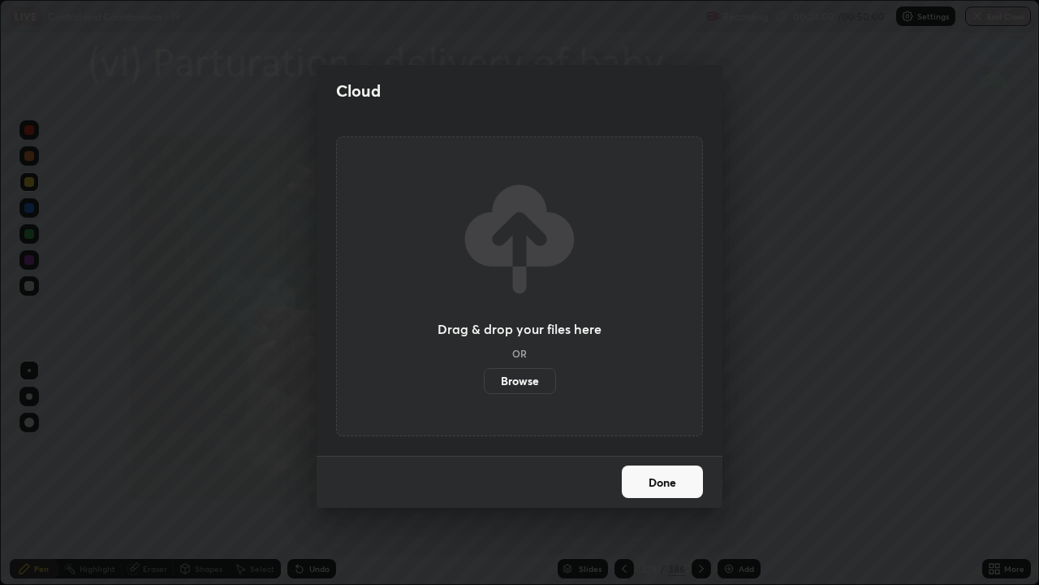
click at [527, 375] on label "Browse" at bounding box center [520, 381] width 72 height 26
click at [484, 375] on input "Browse" at bounding box center [484, 381] width 0 height 26
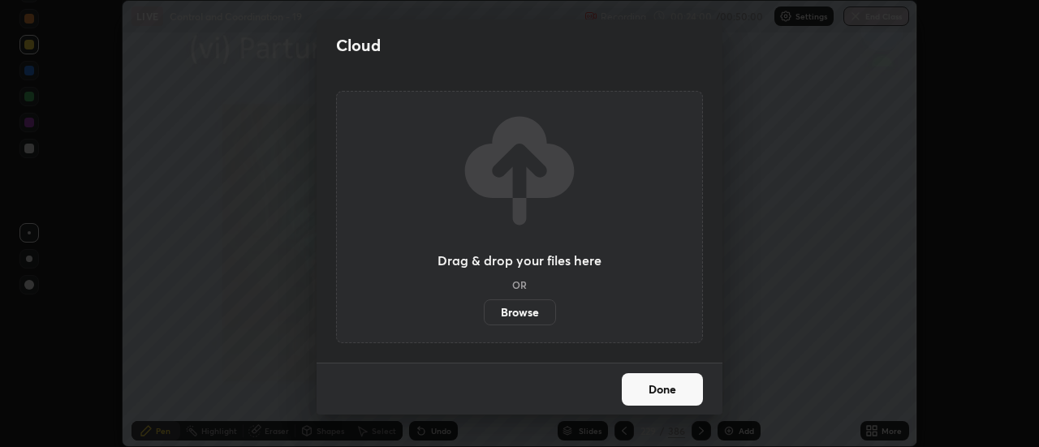
scroll to position [80763, 80171]
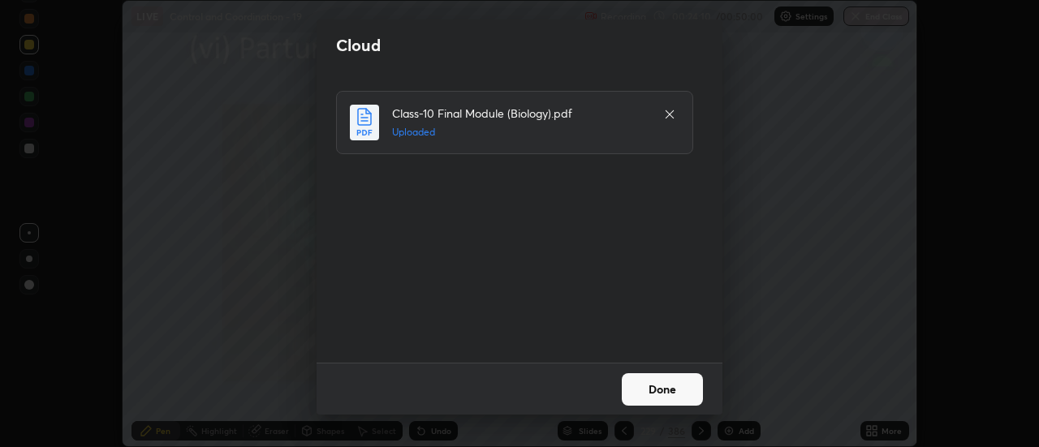
click at [668, 390] on button "Done" at bounding box center [662, 390] width 81 height 32
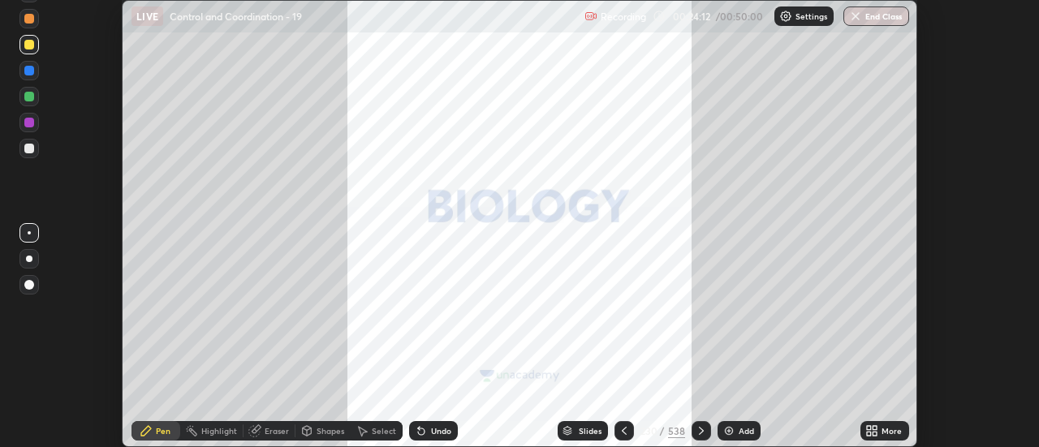
click at [573, 432] on div "Slides" at bounding box center [583, 430] width 50 height 19
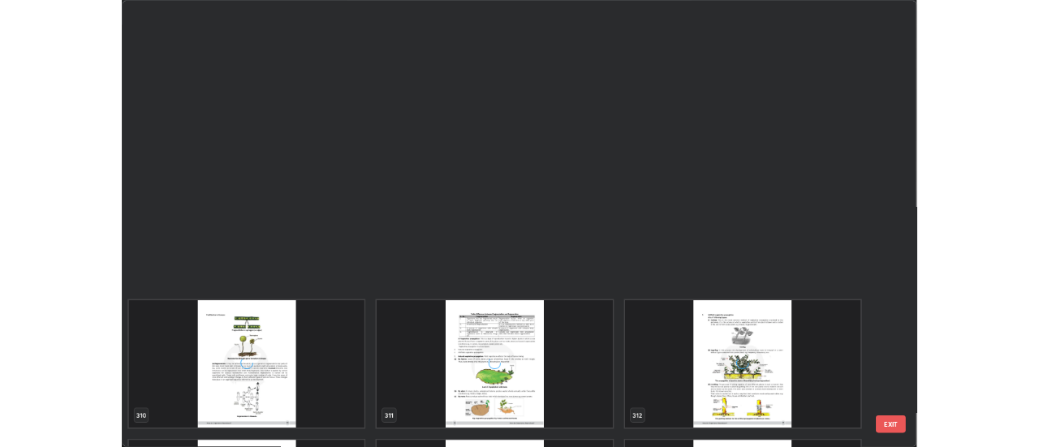
scroll to position [18856, 0]
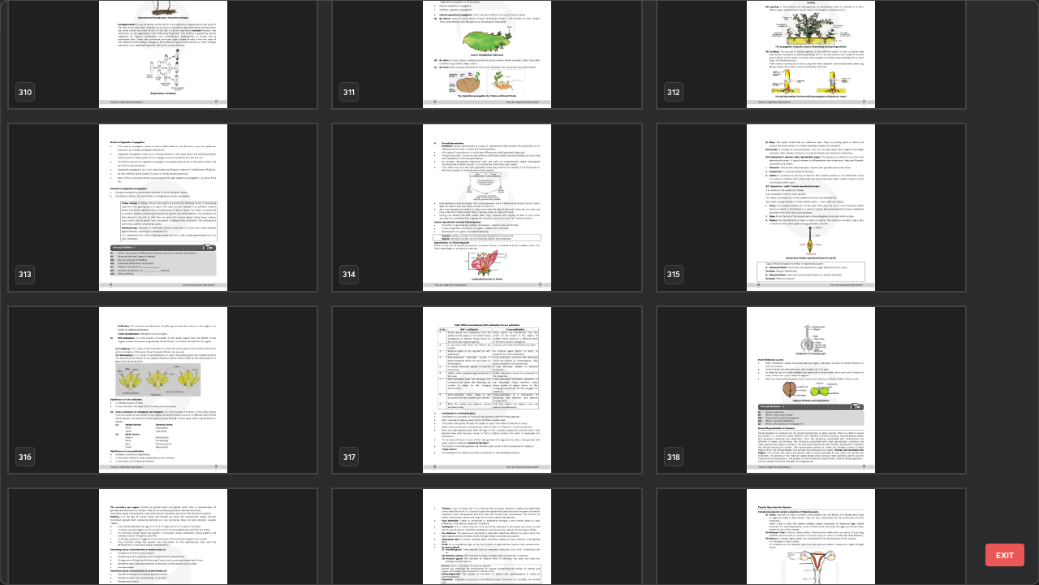
click at [459, 253] on img "grid" at bounding box center [487, 207] width 308 height 166
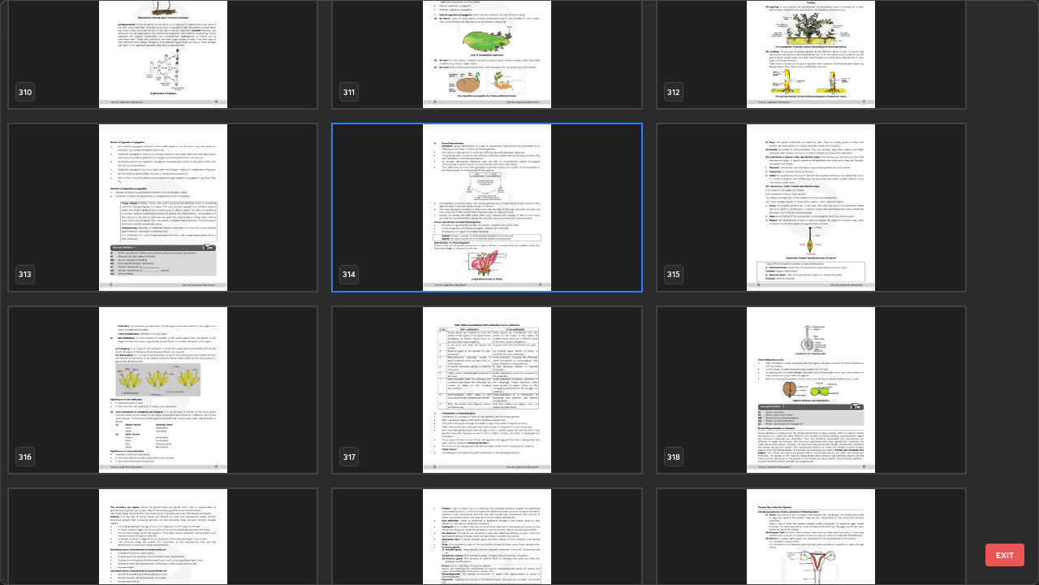
click at [456, 256] on img "grid" at bounding box center [487, 207] width 308 height 166
click at [452, 260] on img "grid" at bounding box center [487, 207] width 308 height 166
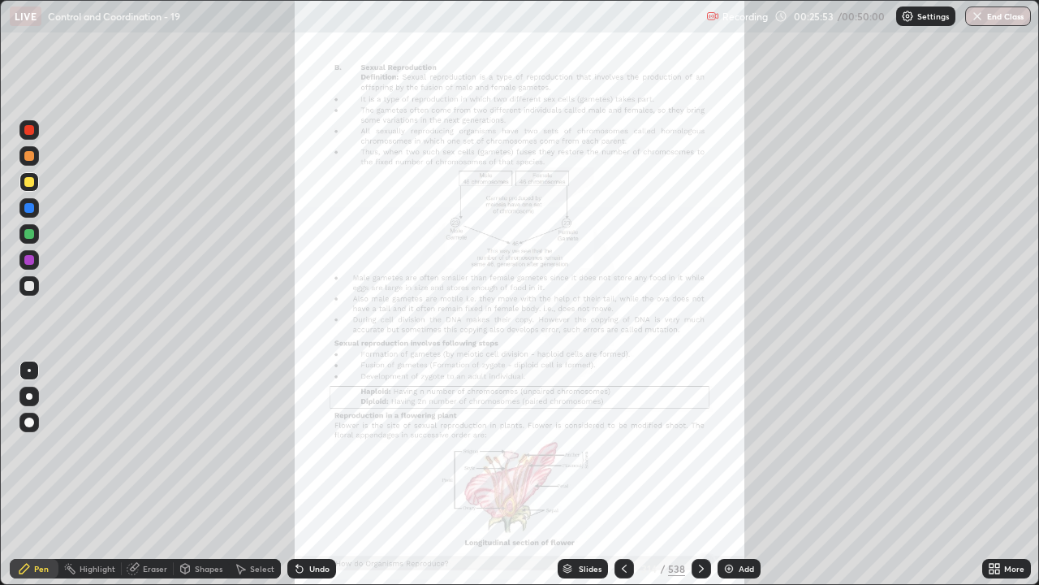
click at [700, 447] on icon at bounding box center [701, 568] width 13 height 13
click at [728, 447] on img at bounding box center [729, 568] width 13 height 13
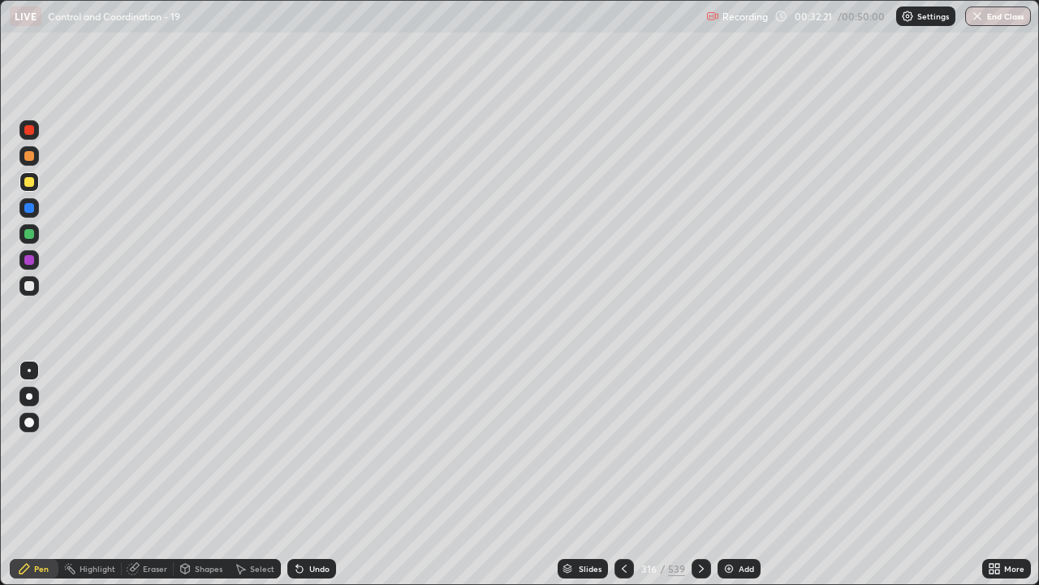
click at [30, 153] on div at bounding box center [29, 156] width 10 height 10
click at [726, 447] on img at bounding box center [729, 568] width 13 height 13
click at [28, 184] on div at bounding box center [29, 182] width 10 height 10
click at [727, 447] on img at bounding box center [730, 568] width 13 height 13
click at [33, 288] on div at bounding box center [29, 286] width 10 height 10
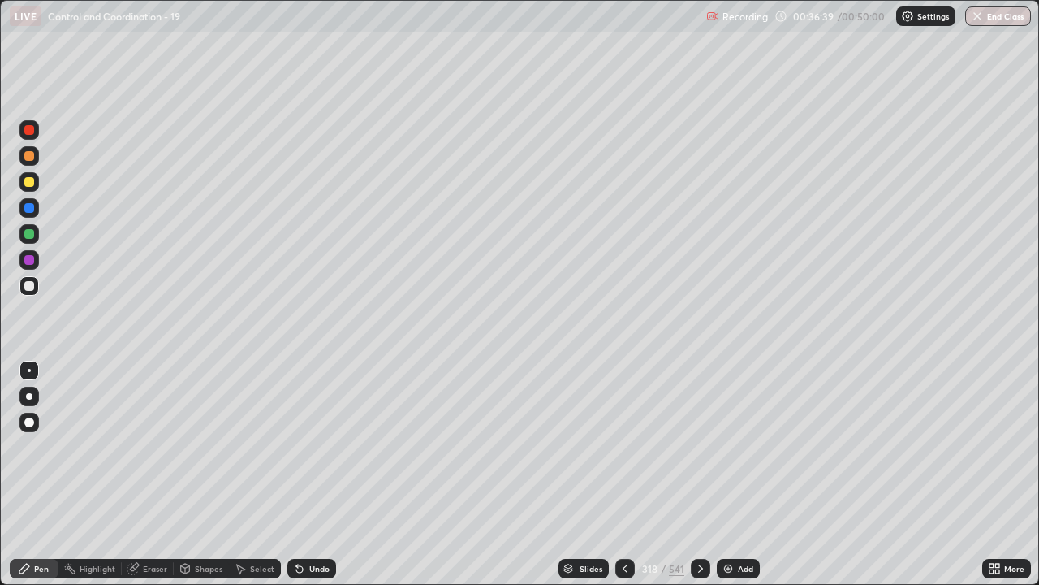
click at [31, 162] on div at bounding box center [28, 155] width 19 height 19
click at [30, 136] on div at bounding box center [28, 129] width 19 height 19
click at [37, 257] on div at bounding box center [28, 259] width 19 height 19
click at [34, 139] on div at bounding box center [28, 129] width 19 height 19
click at [993, 20] on button "End Class" at bounding box center [999, 15] width 66 height 19
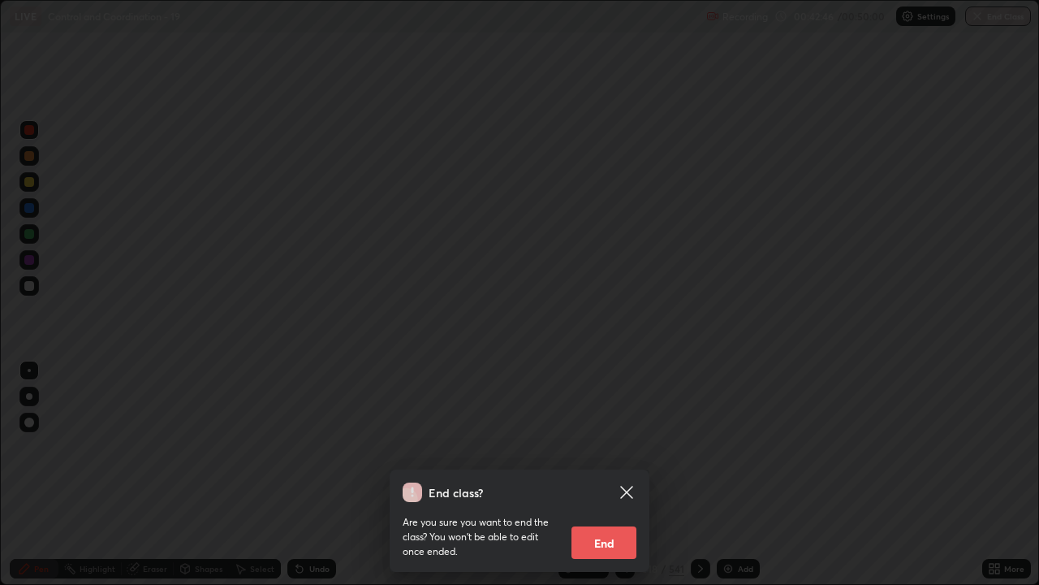
click at [596, 447] on button "End" at bounding box center [604, 542] width 65 height 32
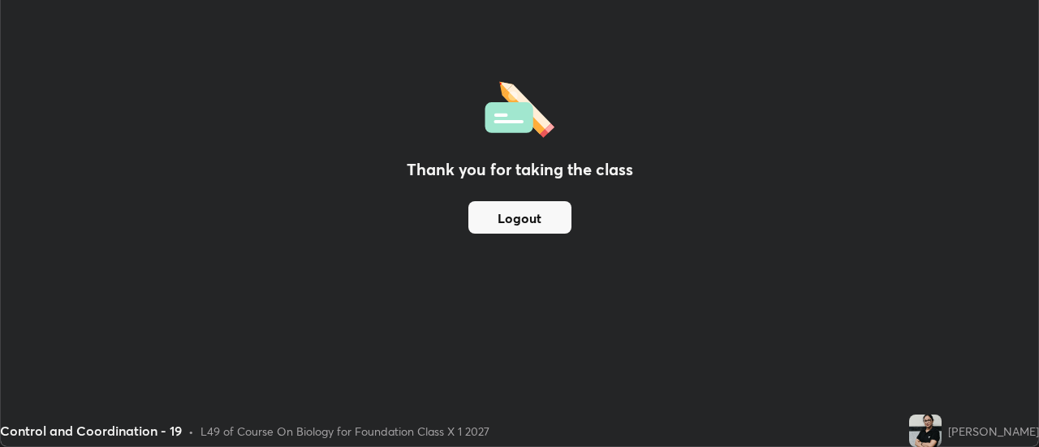
scroll to position [80763, 80171]
